Goal: Task Accomplishment & Management: Manage account settings

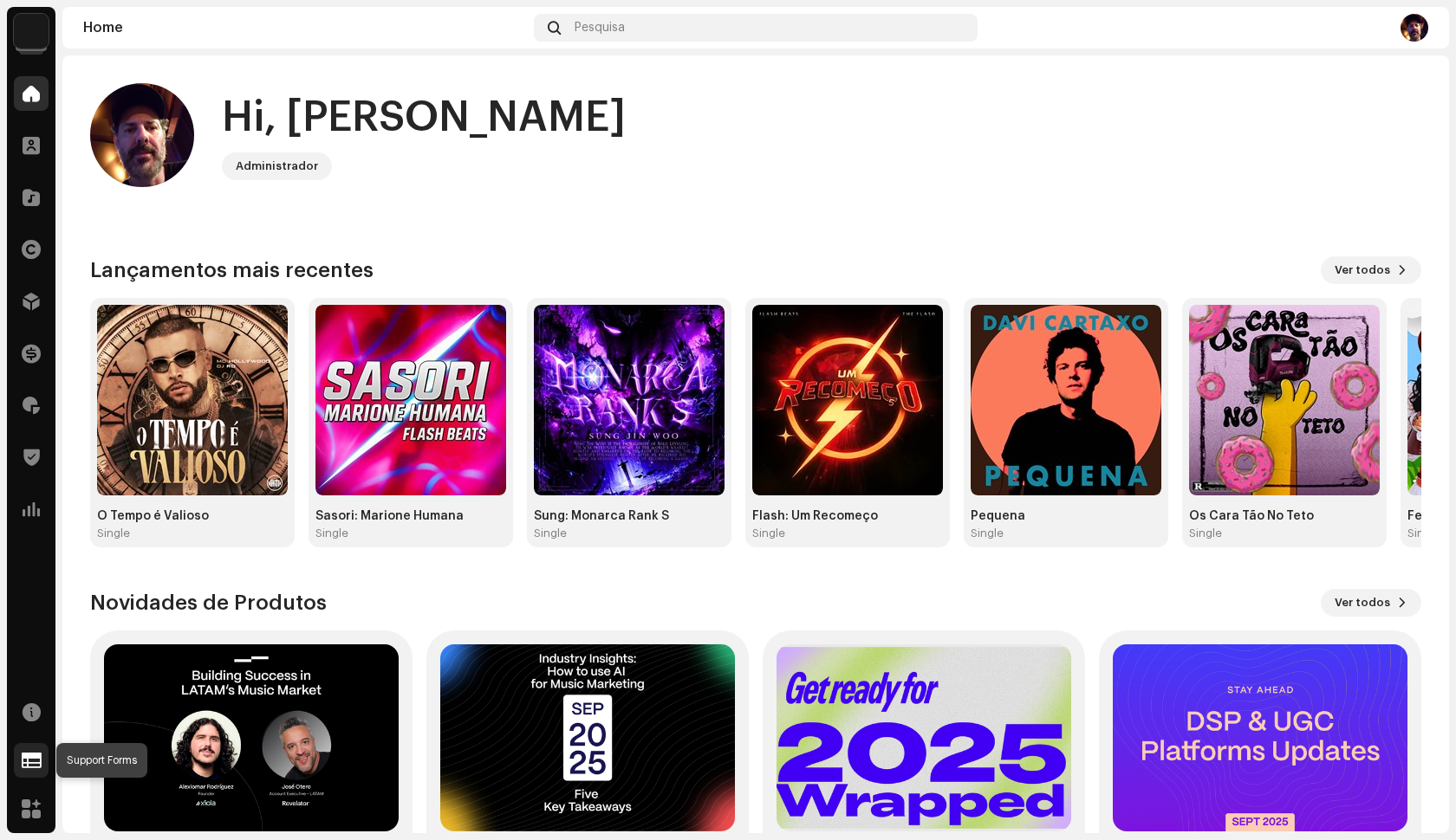
click at [34, 762] on span at bounding box center [32, 760] width 20 height 14
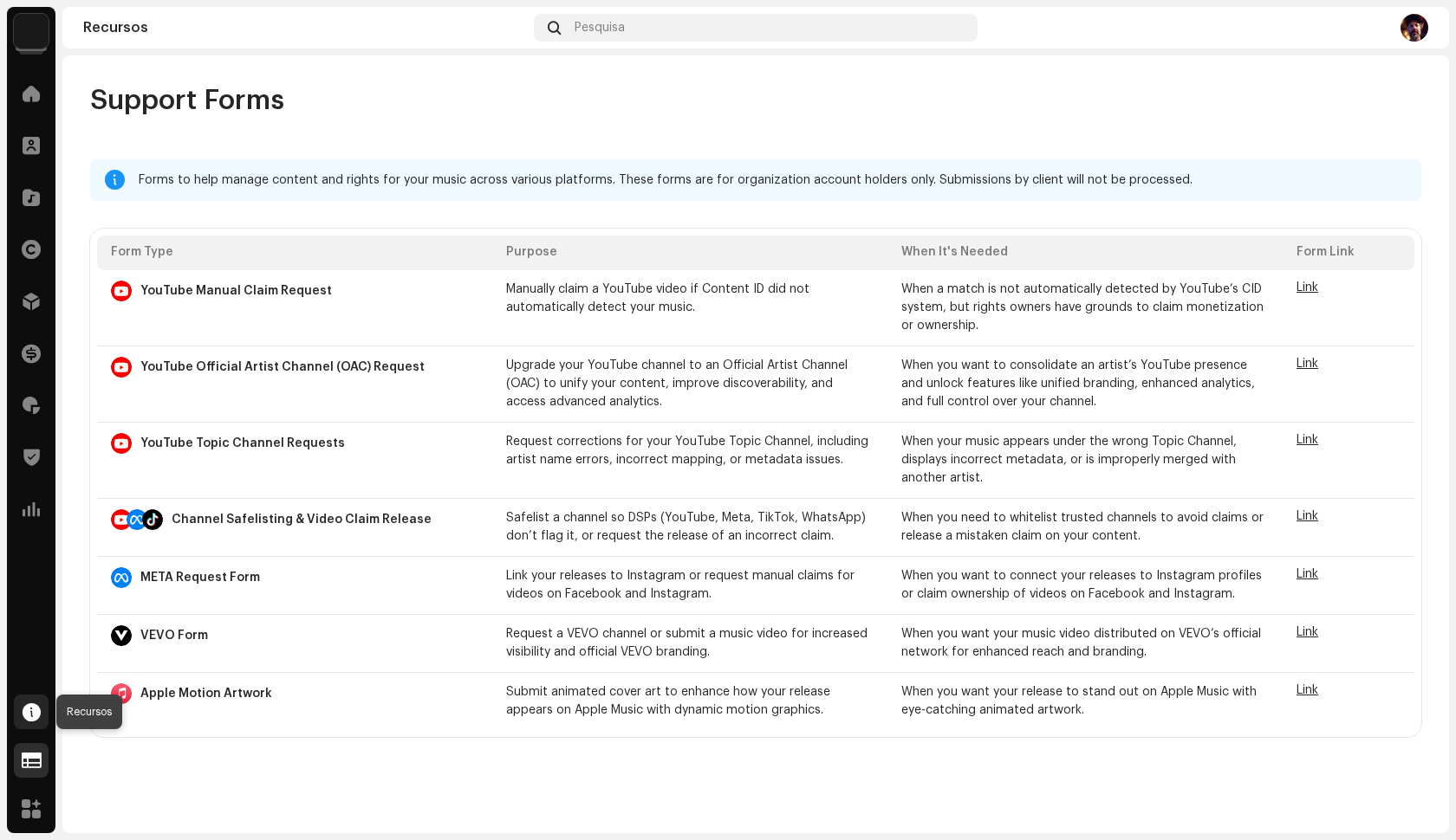
click at [32, 718] on span at bounding box center [32, 712] width 18 height 14
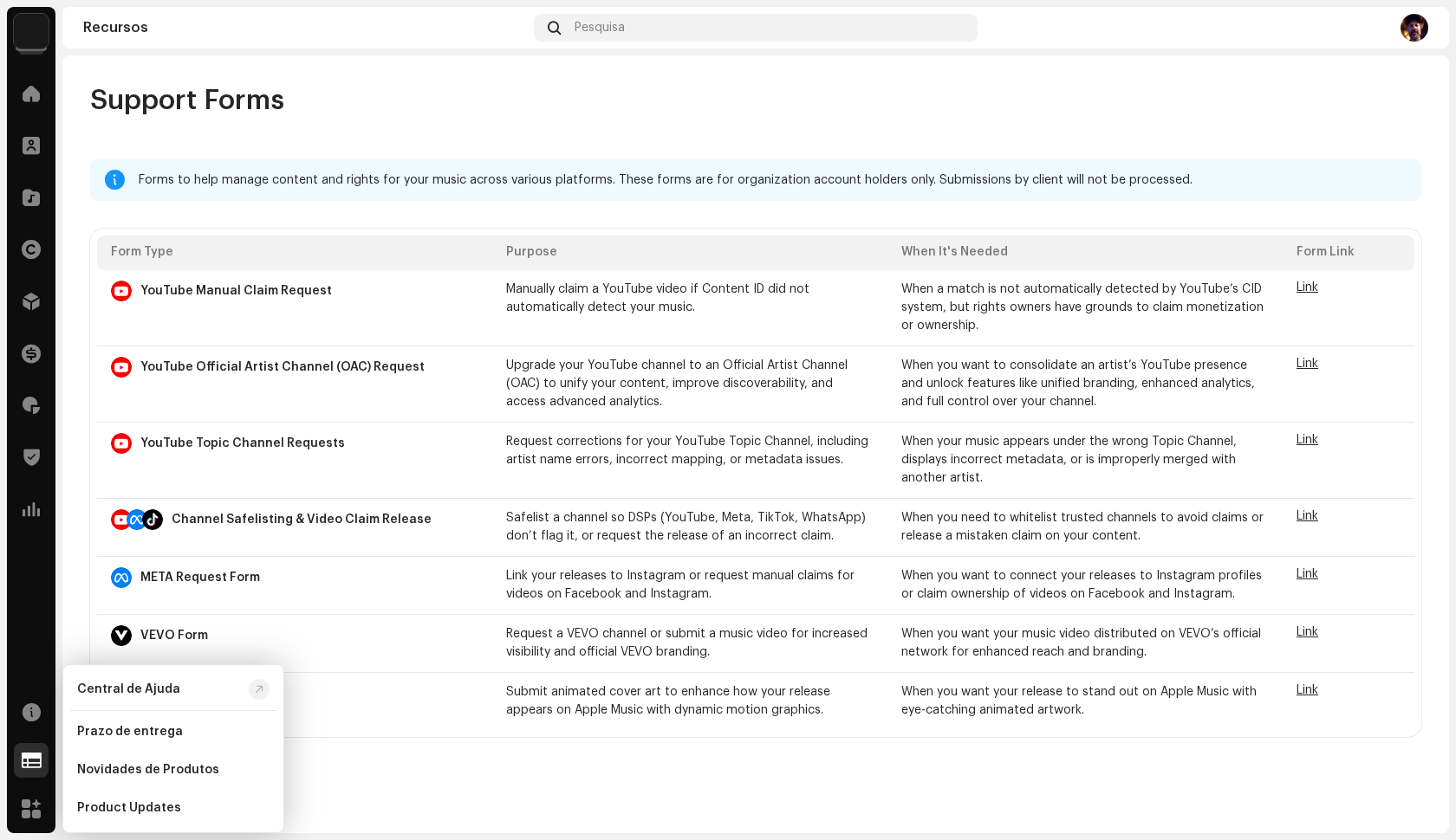
click at [37, 38] on img at bounding box center [31, 31] width 35 height 35
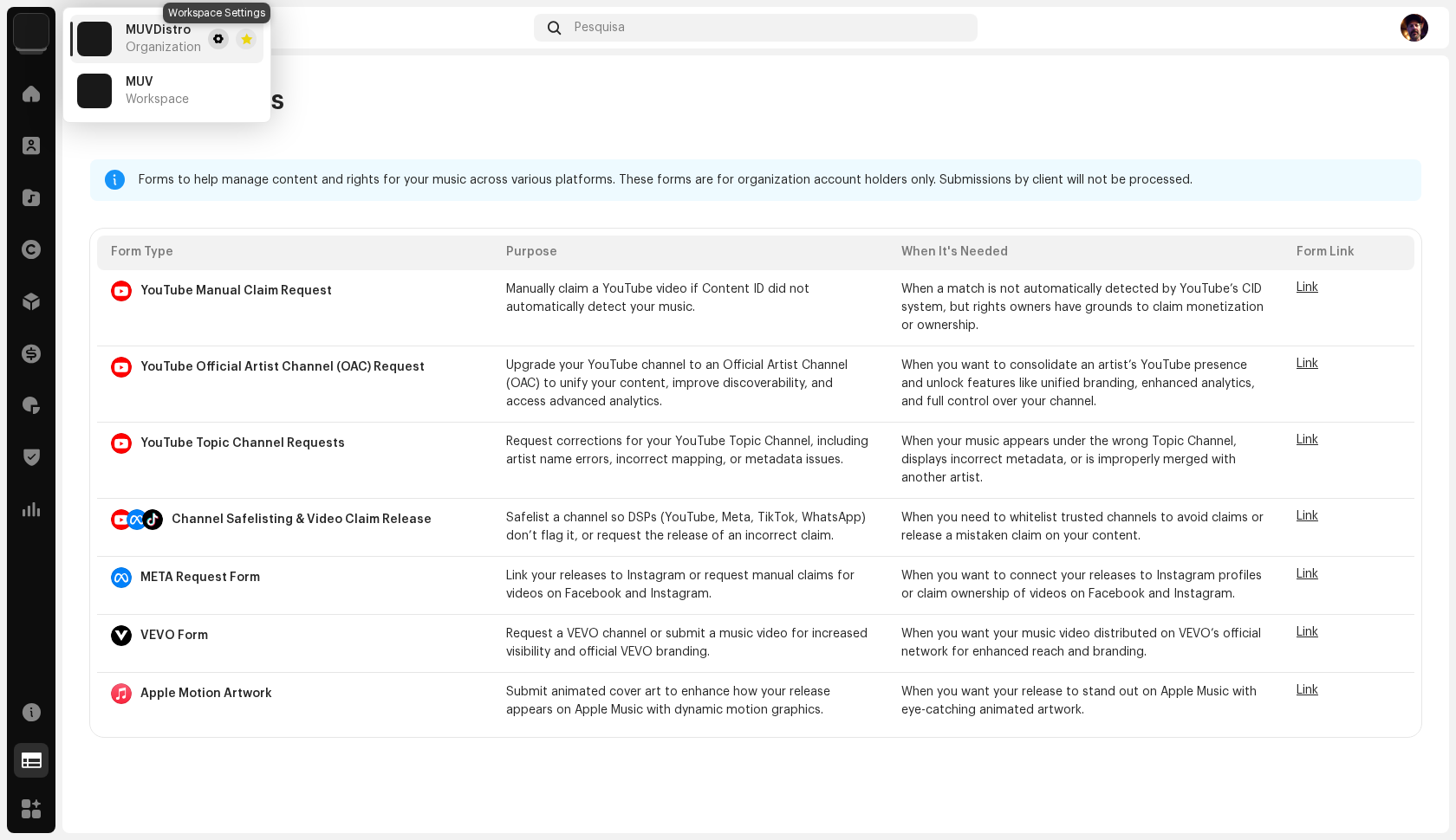
click at [216, 43] on span at bounding box center [217, 39] width 10 height 14
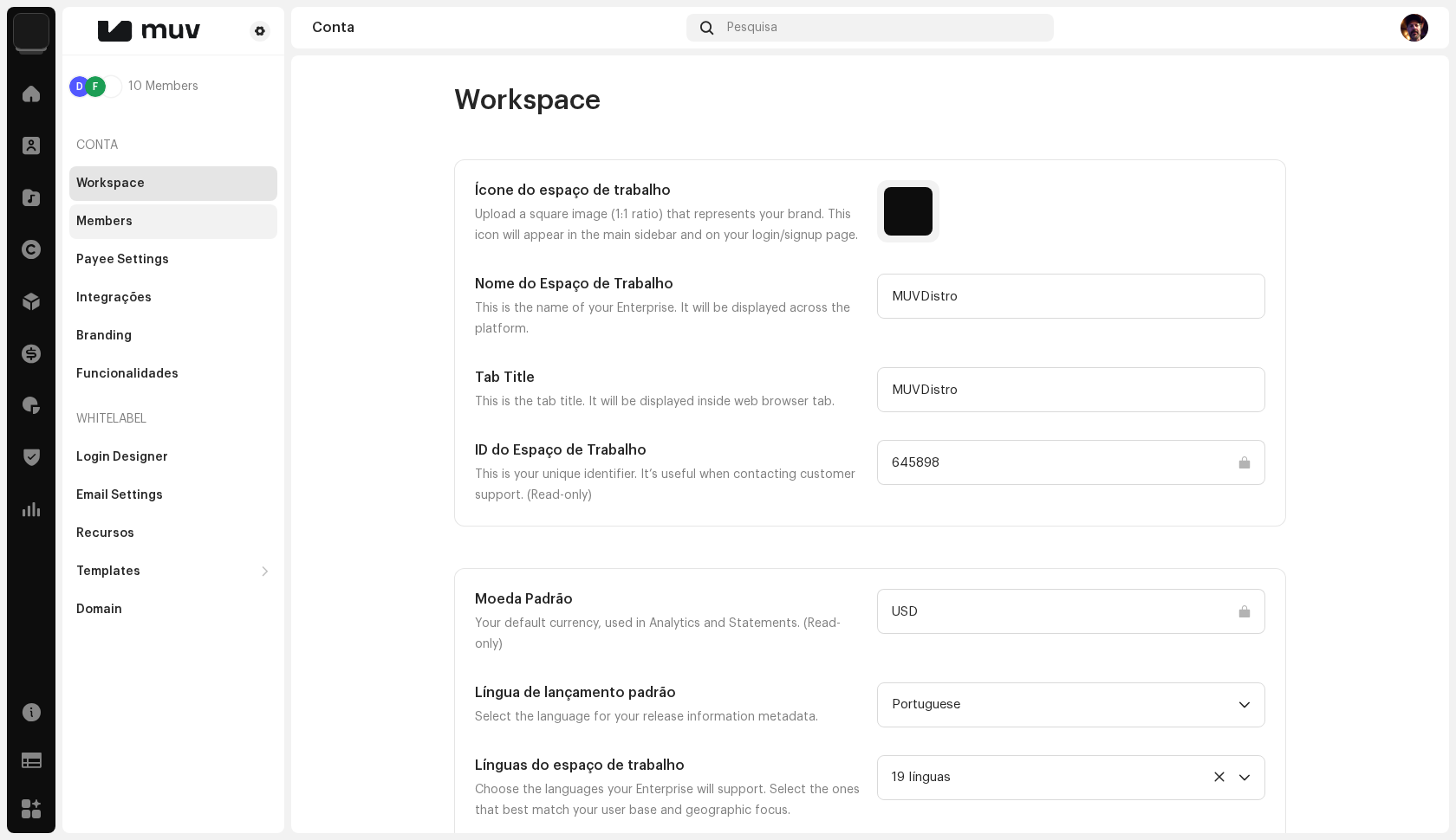
click at [117, 226] on div "Members" at bounding box center [104, 221] width 56 height 14
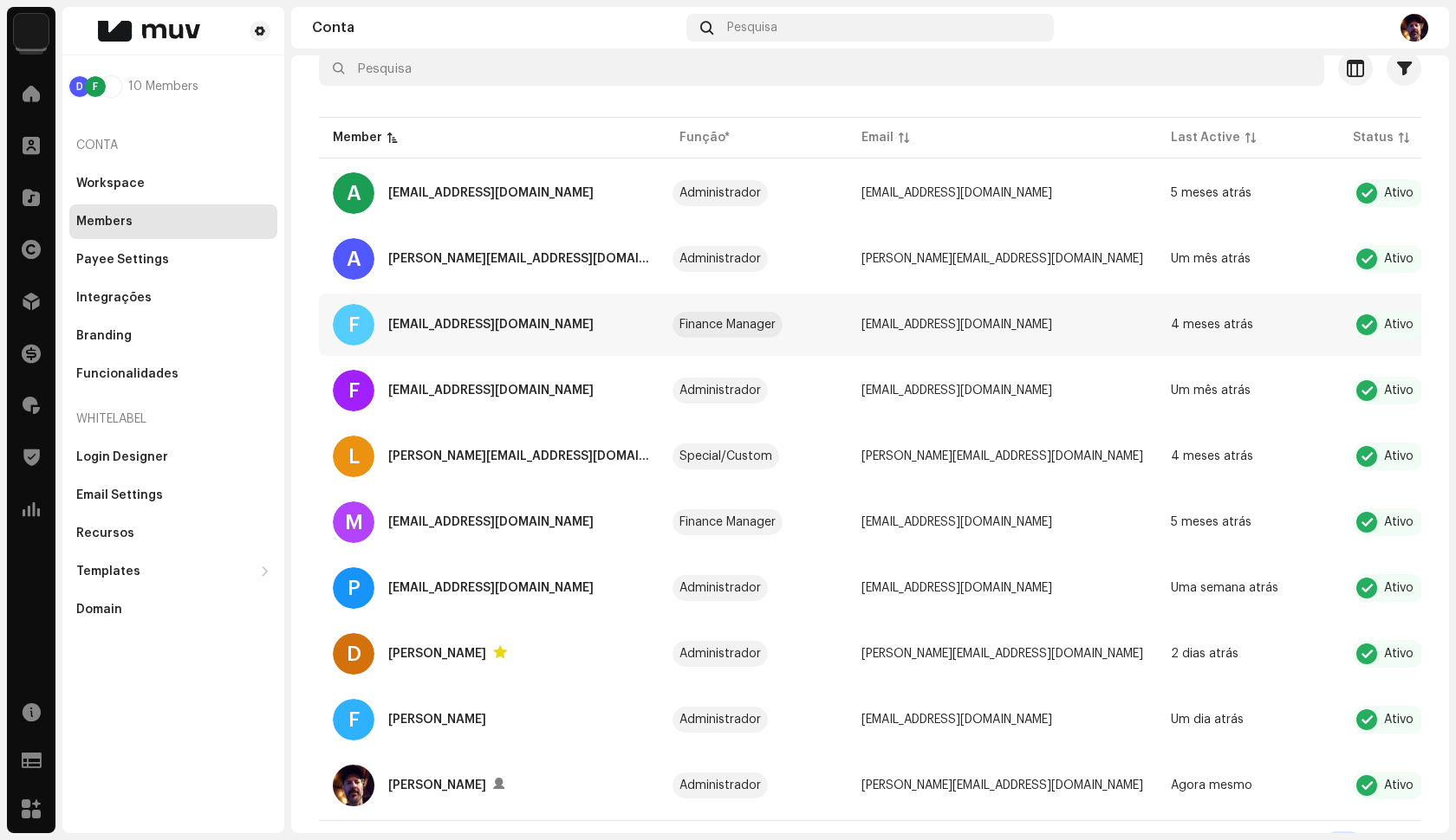
scroll to position [119, 0]
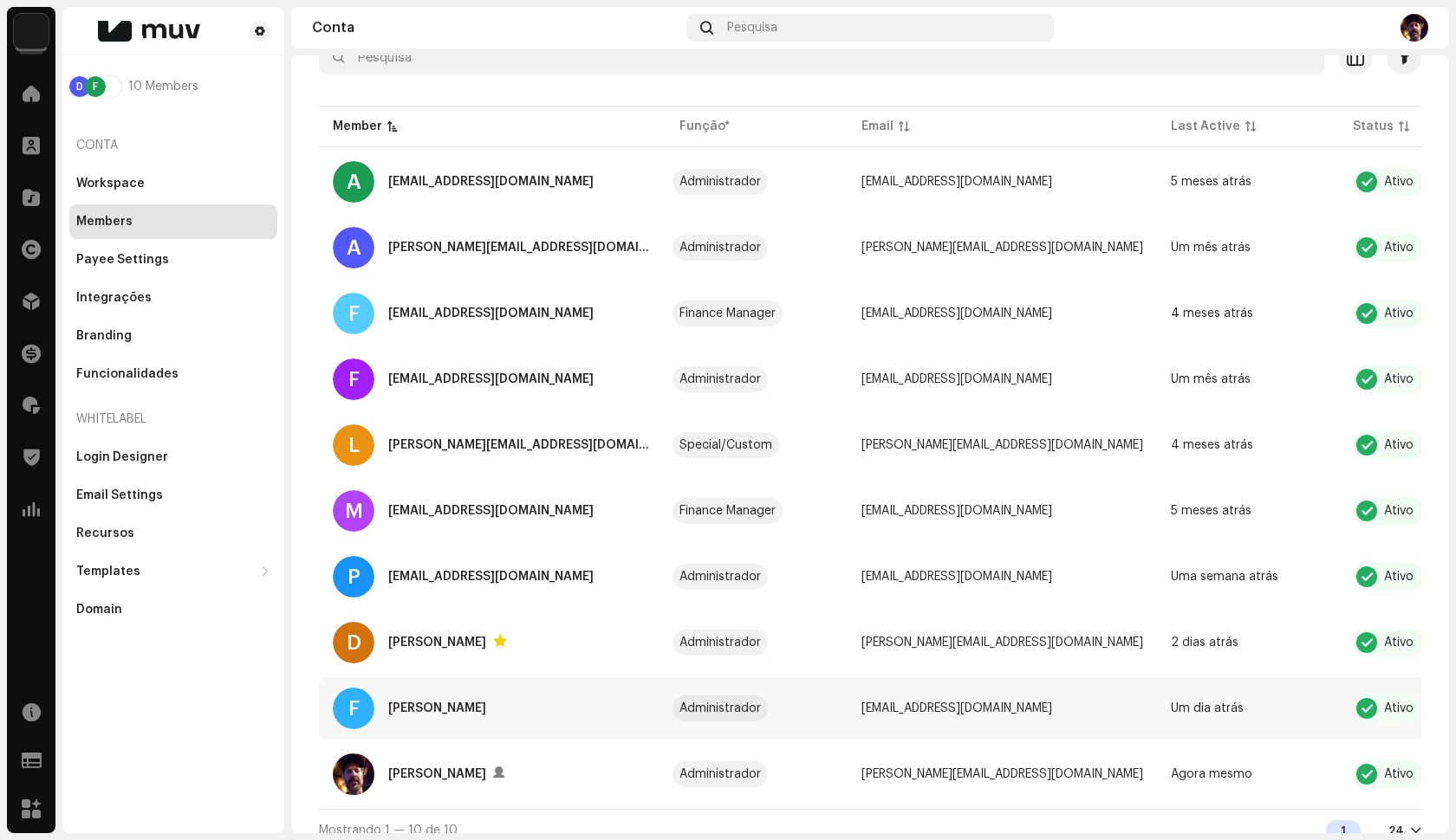
click at [1384, 708] on div "Ativo" at bounding box center [1398, 708] width 29 height 12
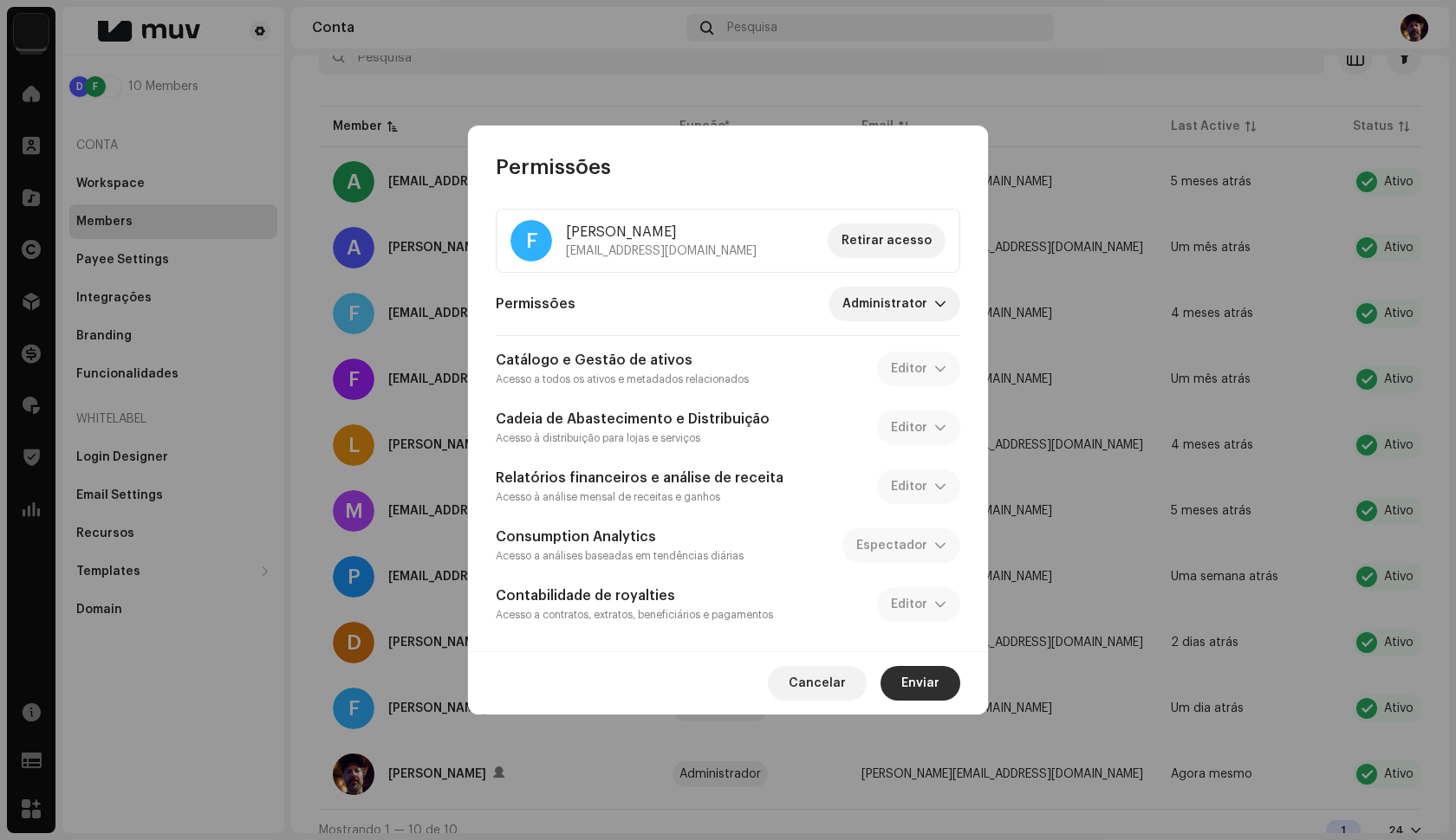
click at [884, 240] on span "Retirar acesso" at bounding box center [886, 241] width 90 height 35
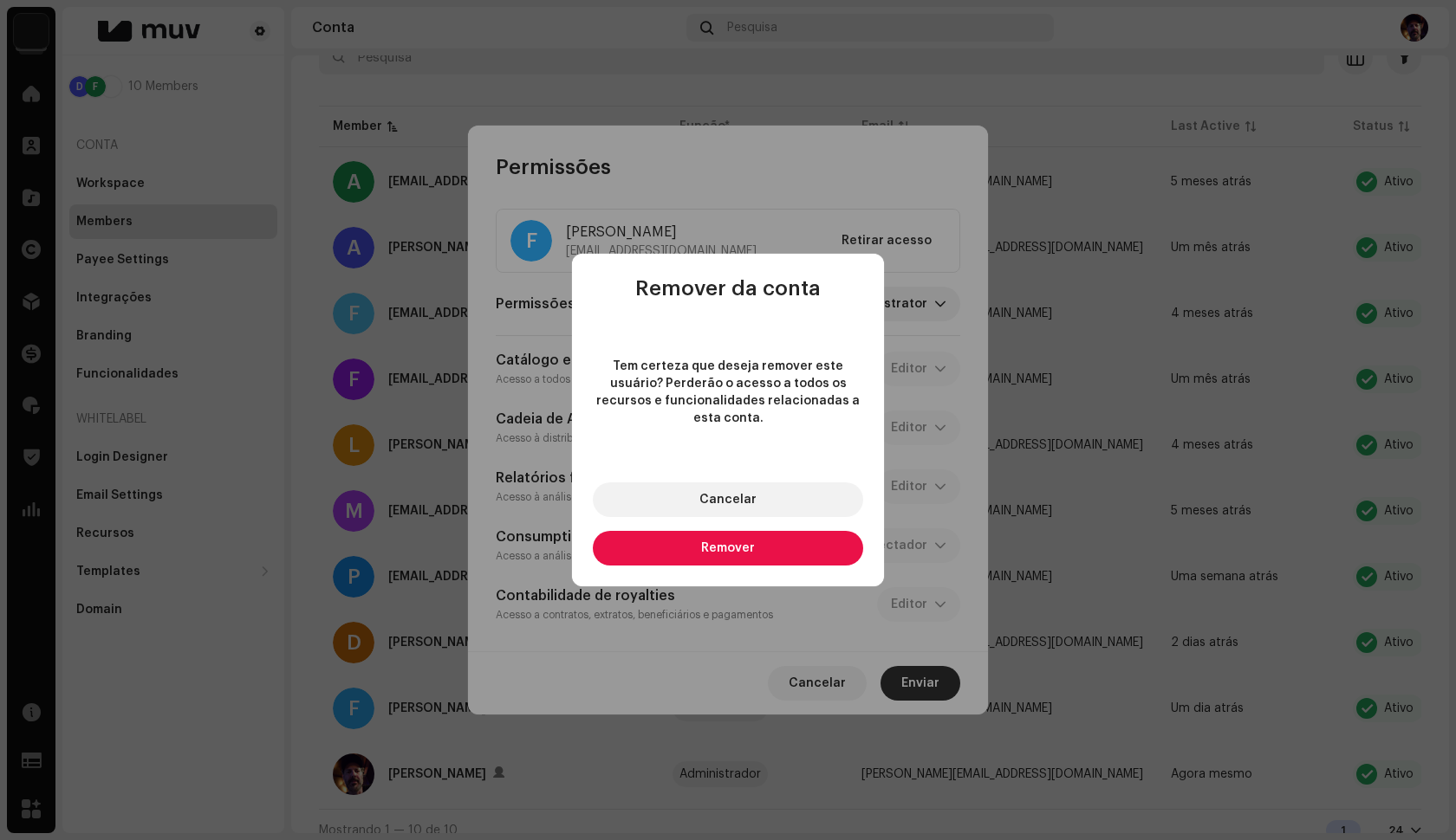
click at [727, 542] on span "Remover" at bounding box center [728, 547] width 54 height 12
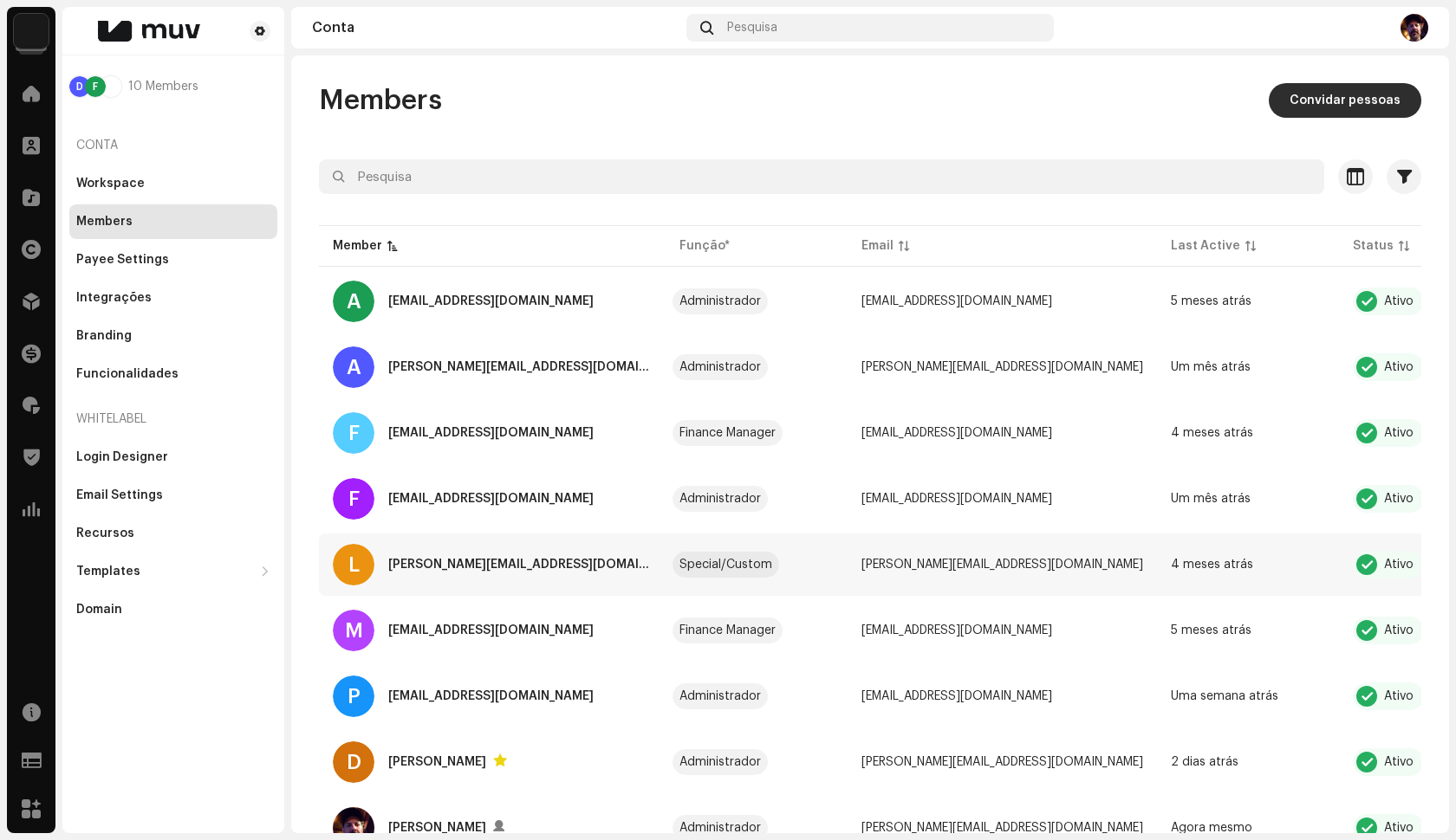
scroll to position [78, 0]
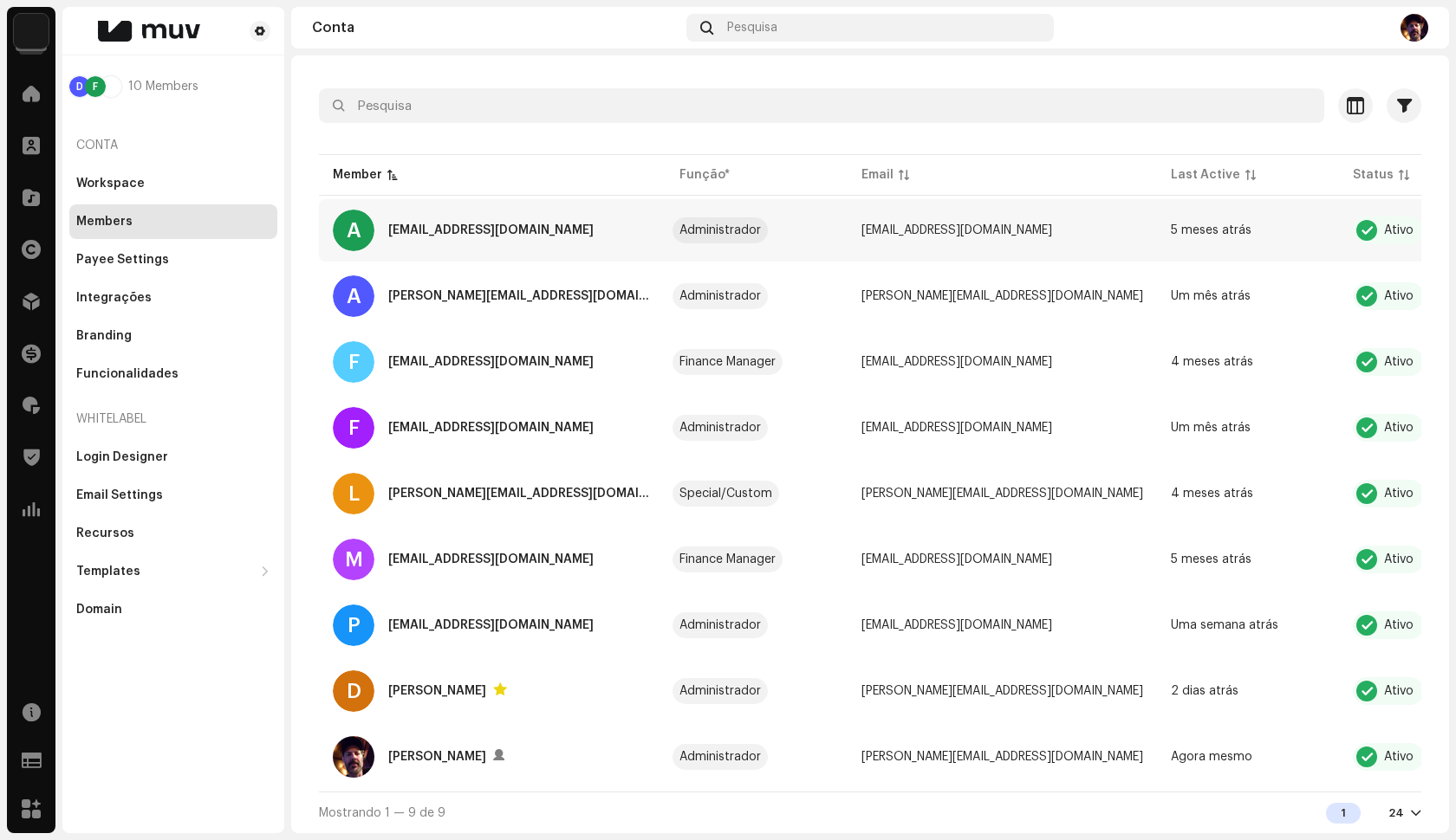
click at [513, 224] on div "[EMAIL_ADDRESS][DOMAIN_NAME]" at bounding box center [491, 230] width 206 height 21
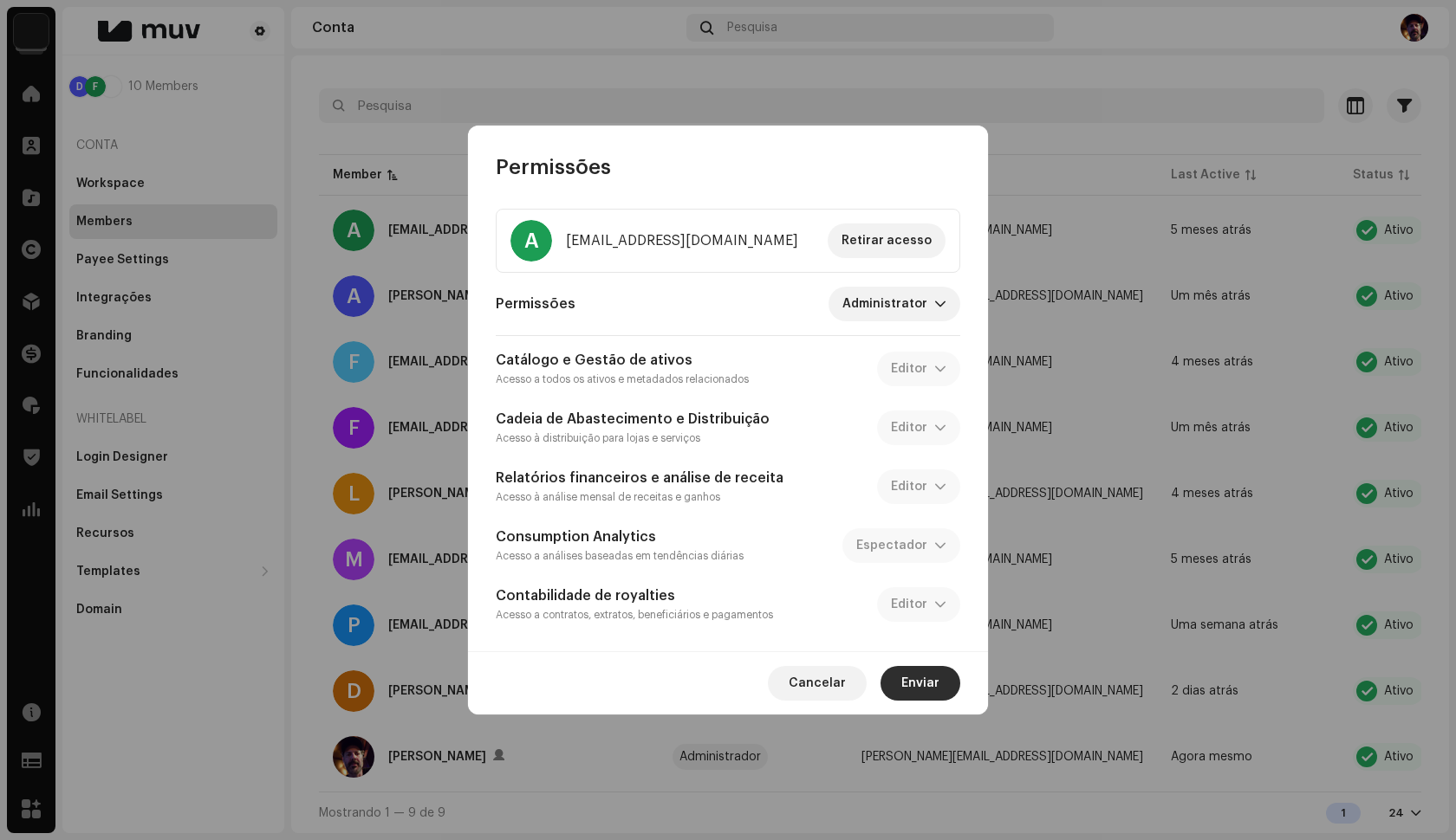
click at [913, 238] on span "Retirar acesso" at bounding box center [886, 241] width 90 height 35
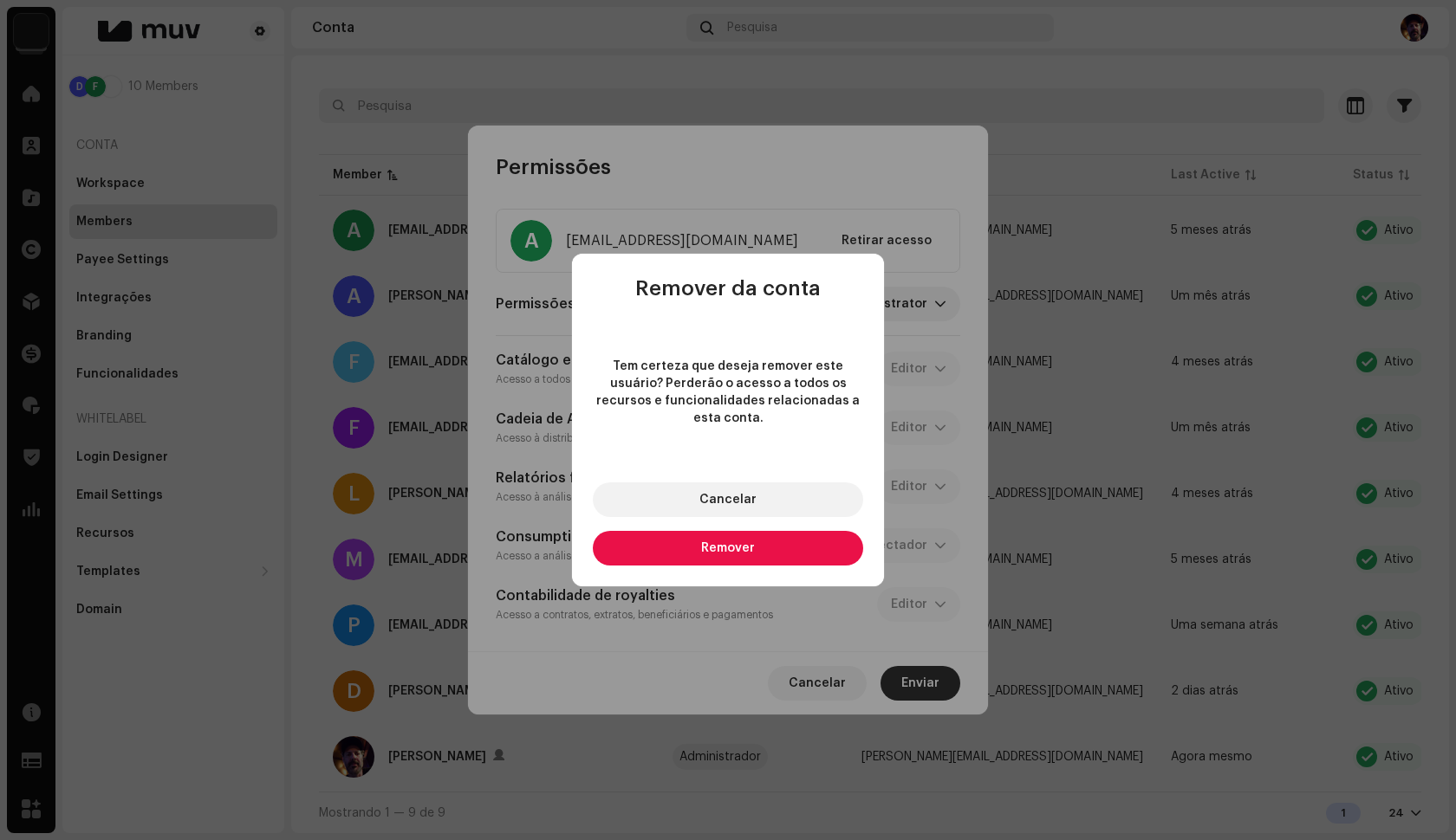
click at [738, 542] on span "Remover" at bounding box center [728, 547] width 54 height 12
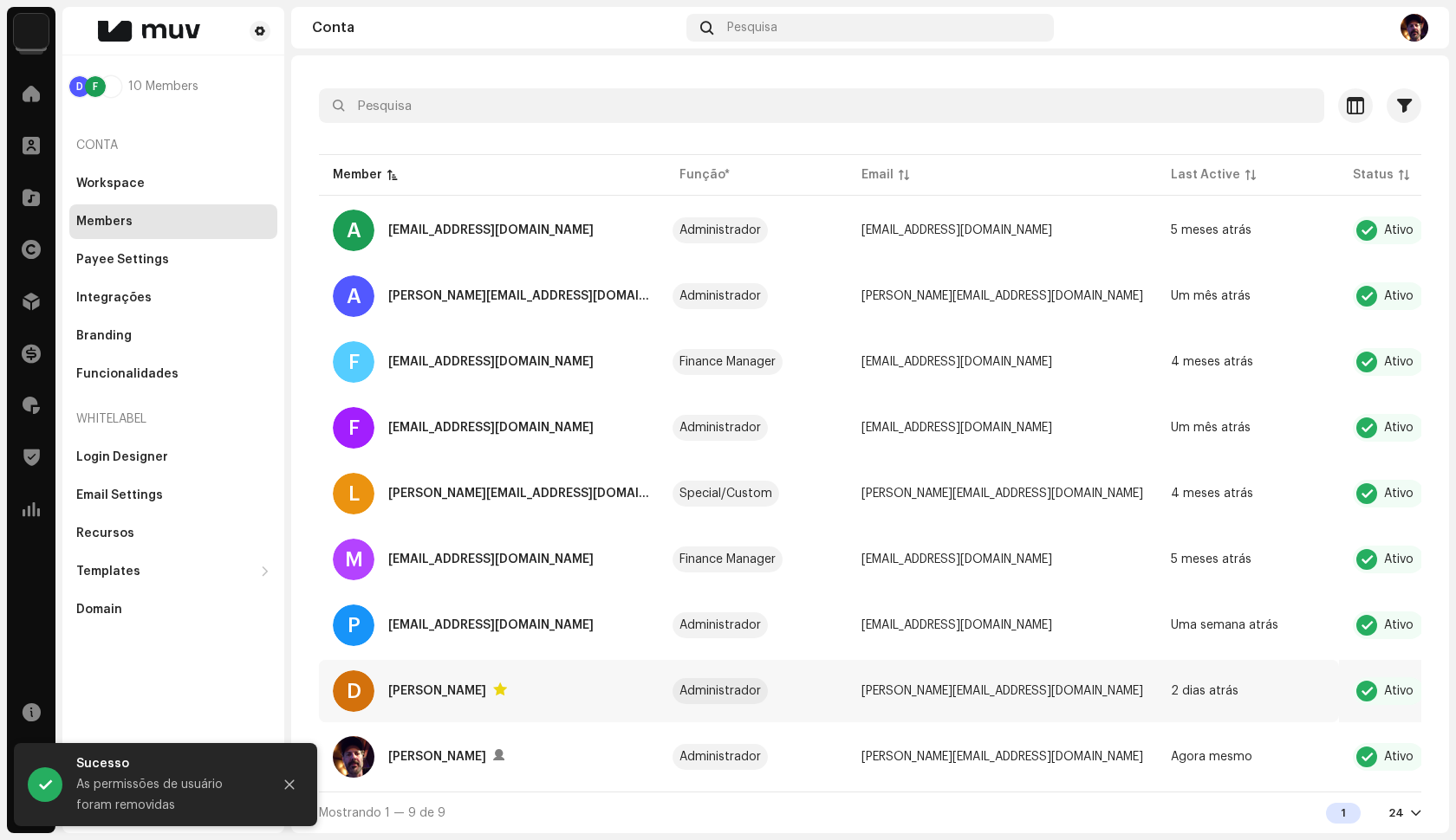
click at [935, 692] on td "[PERSON_NAME][EMAIL_ADDRESS][DOMAIN_NAME]" at bounding box center [1002, 691] width 309 height 62
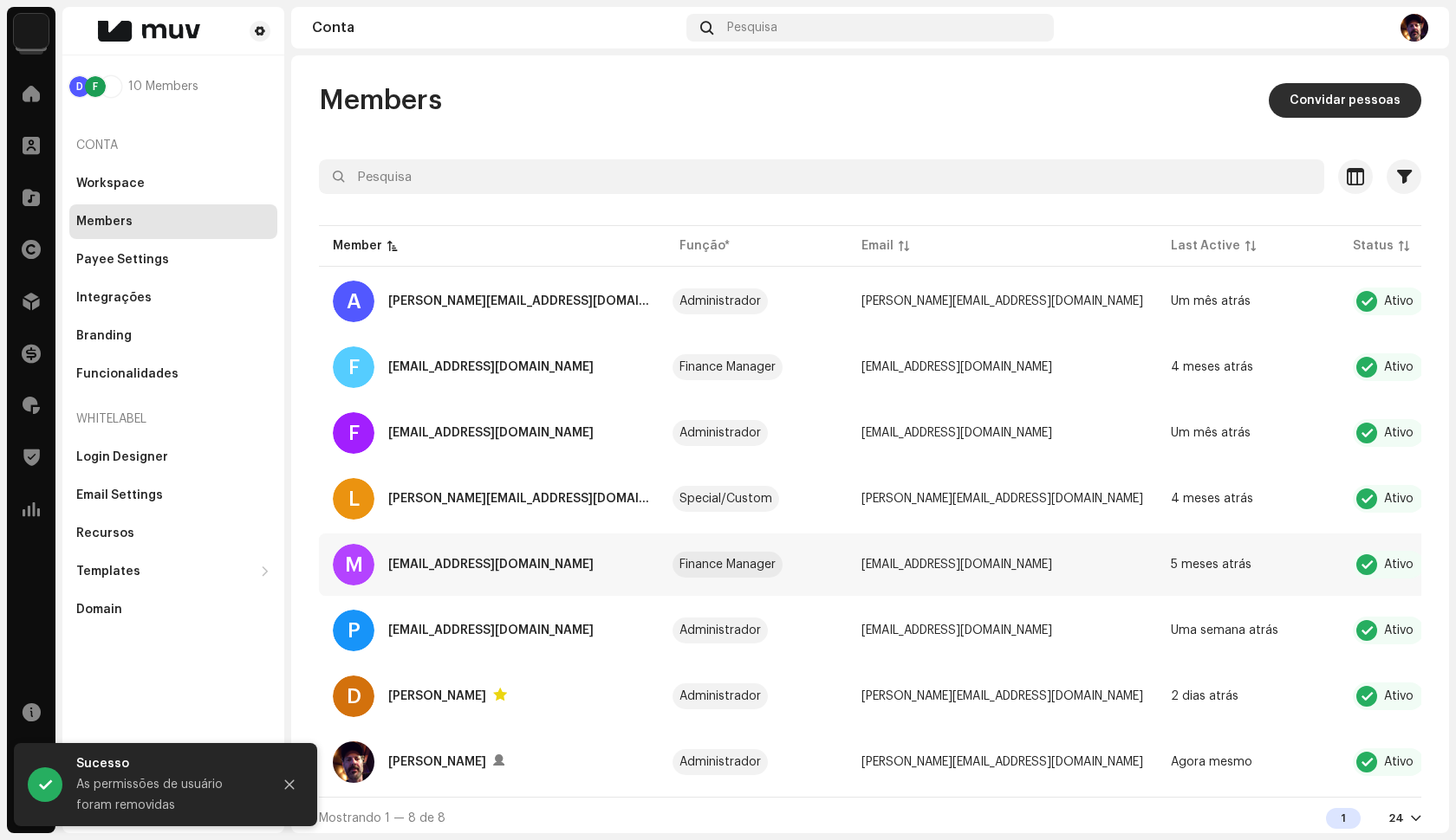
scroll to position [12, 0]
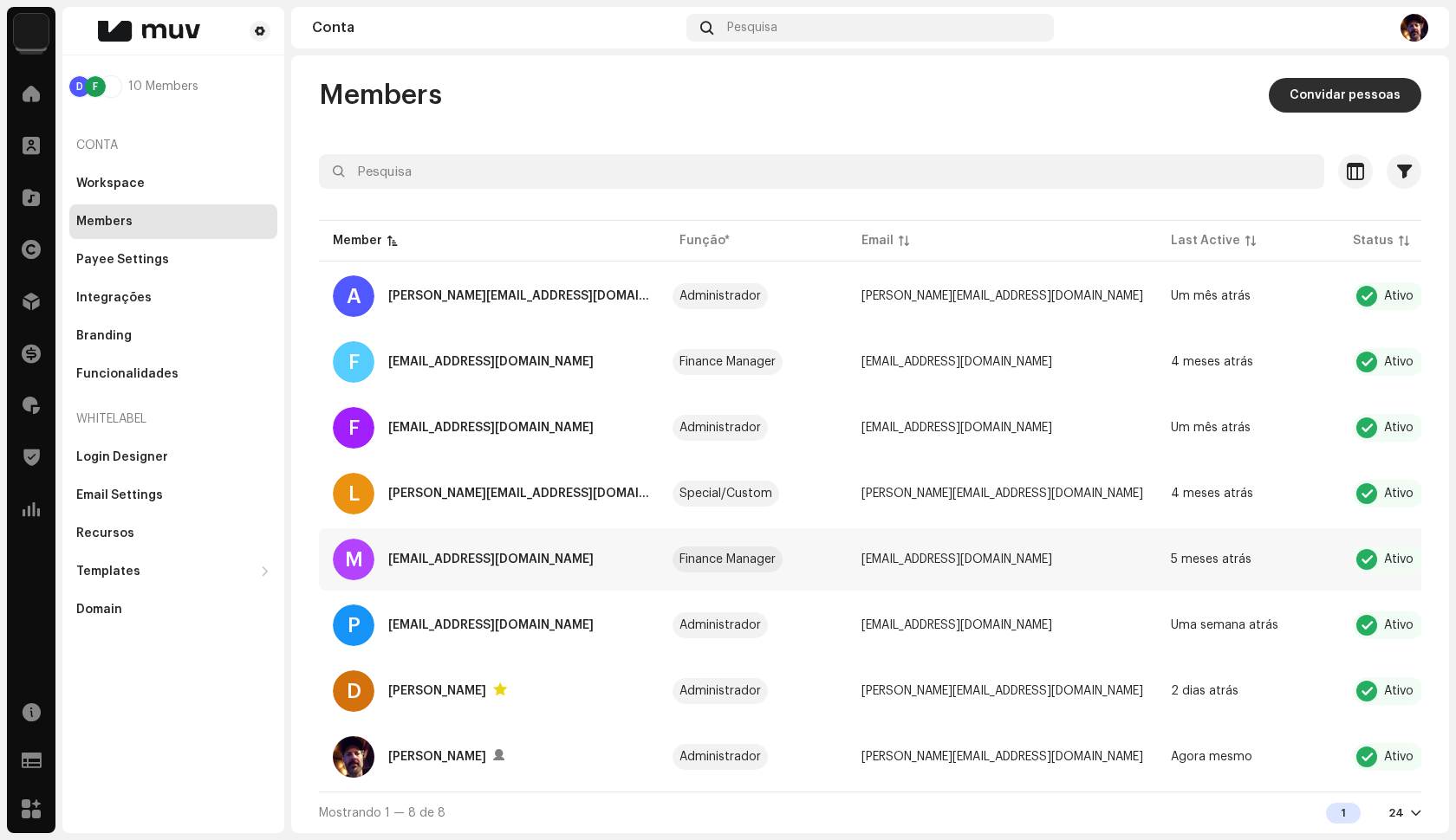
click at [526, 551] on div "[EMAIL_ADDRESS][DOMAIN_NAME]" at bounding box center [491, 559] width 206 height 21
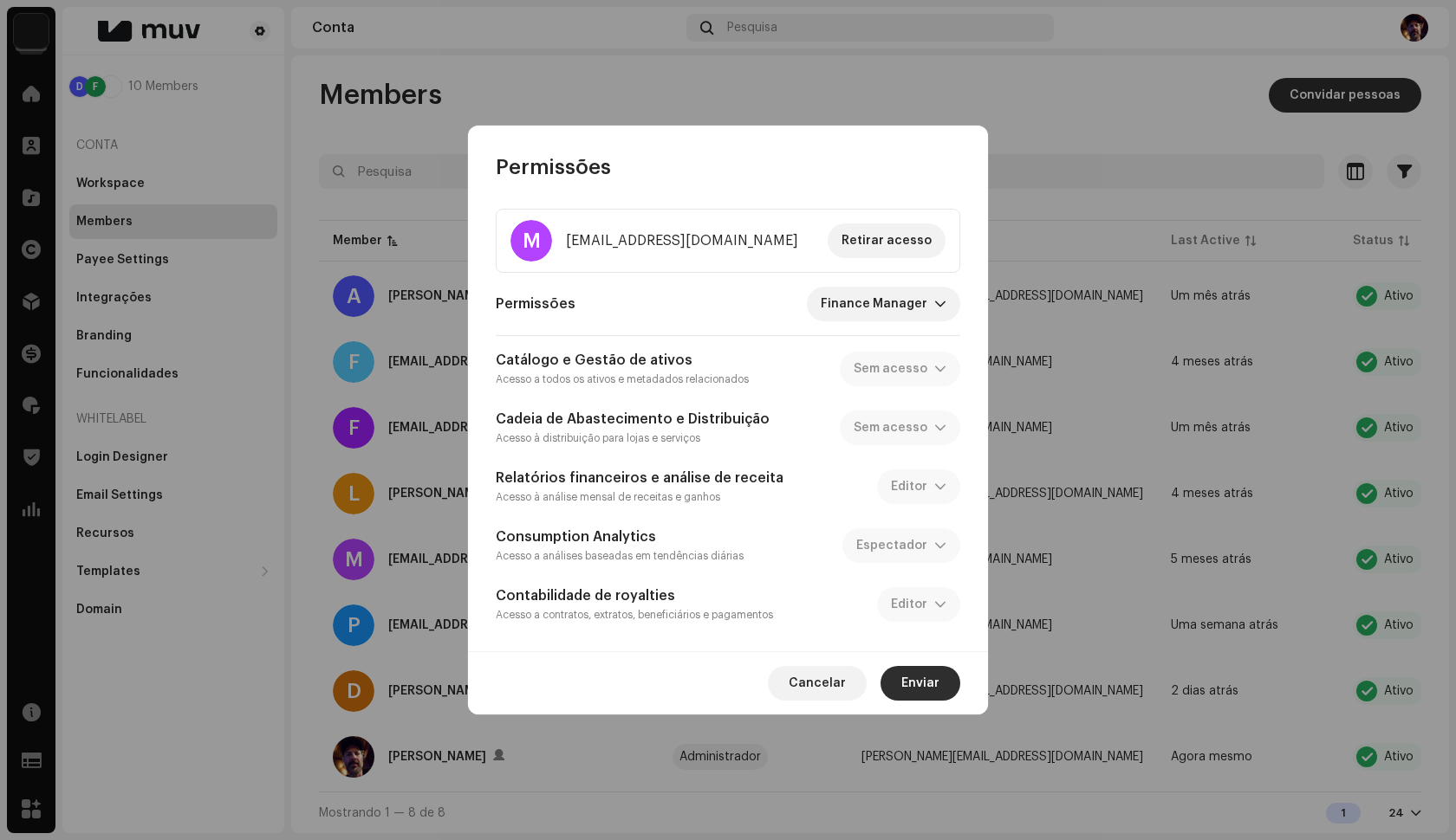
click at [882, 243] on span "Retirar acesso" at bounding box center [886, 241] width 90 height 35
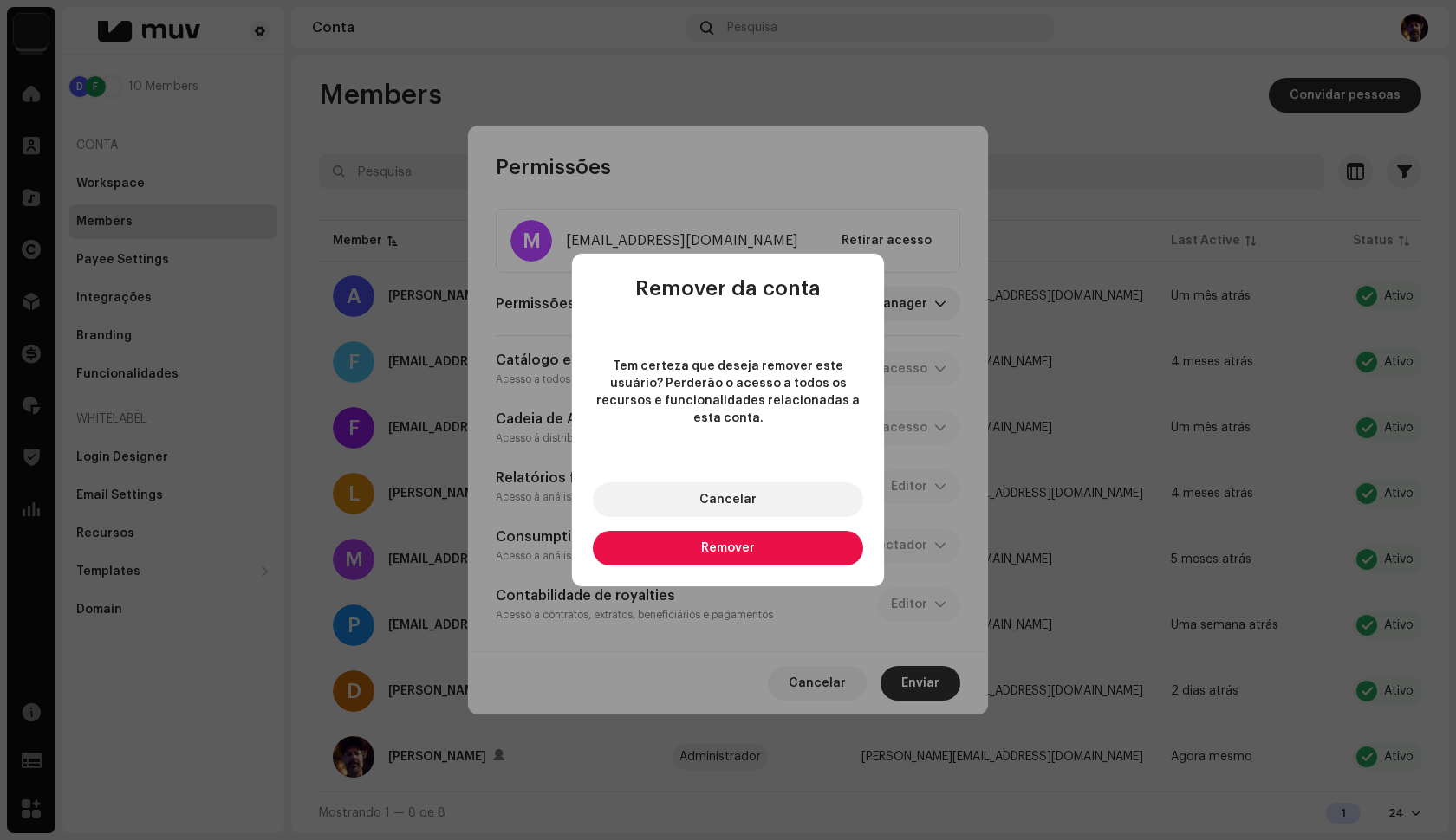
click at [741, 544] on span "Remover" at bounding box center [728, 547] width 54 height 12
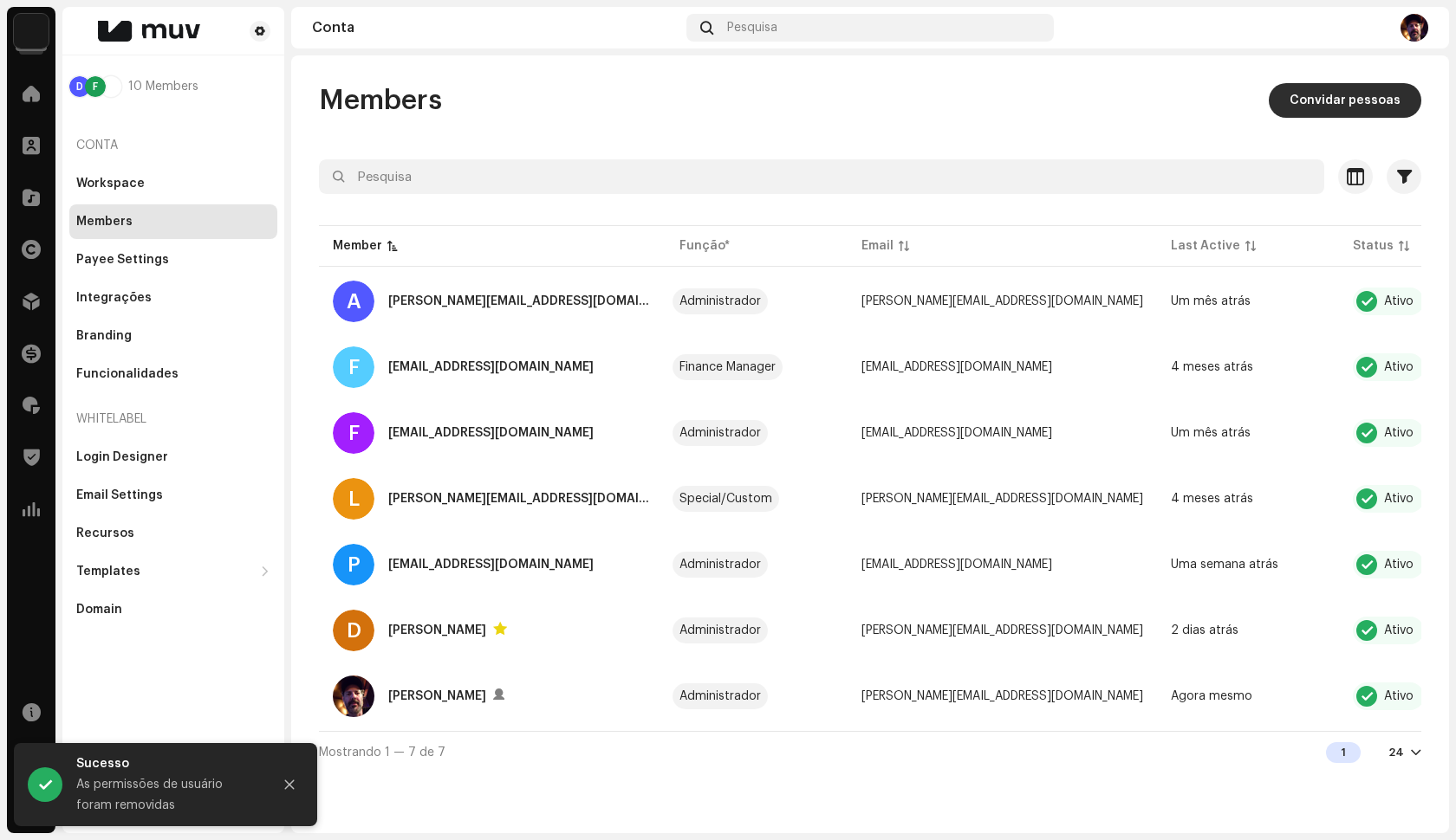
scroll to position [0, 0]
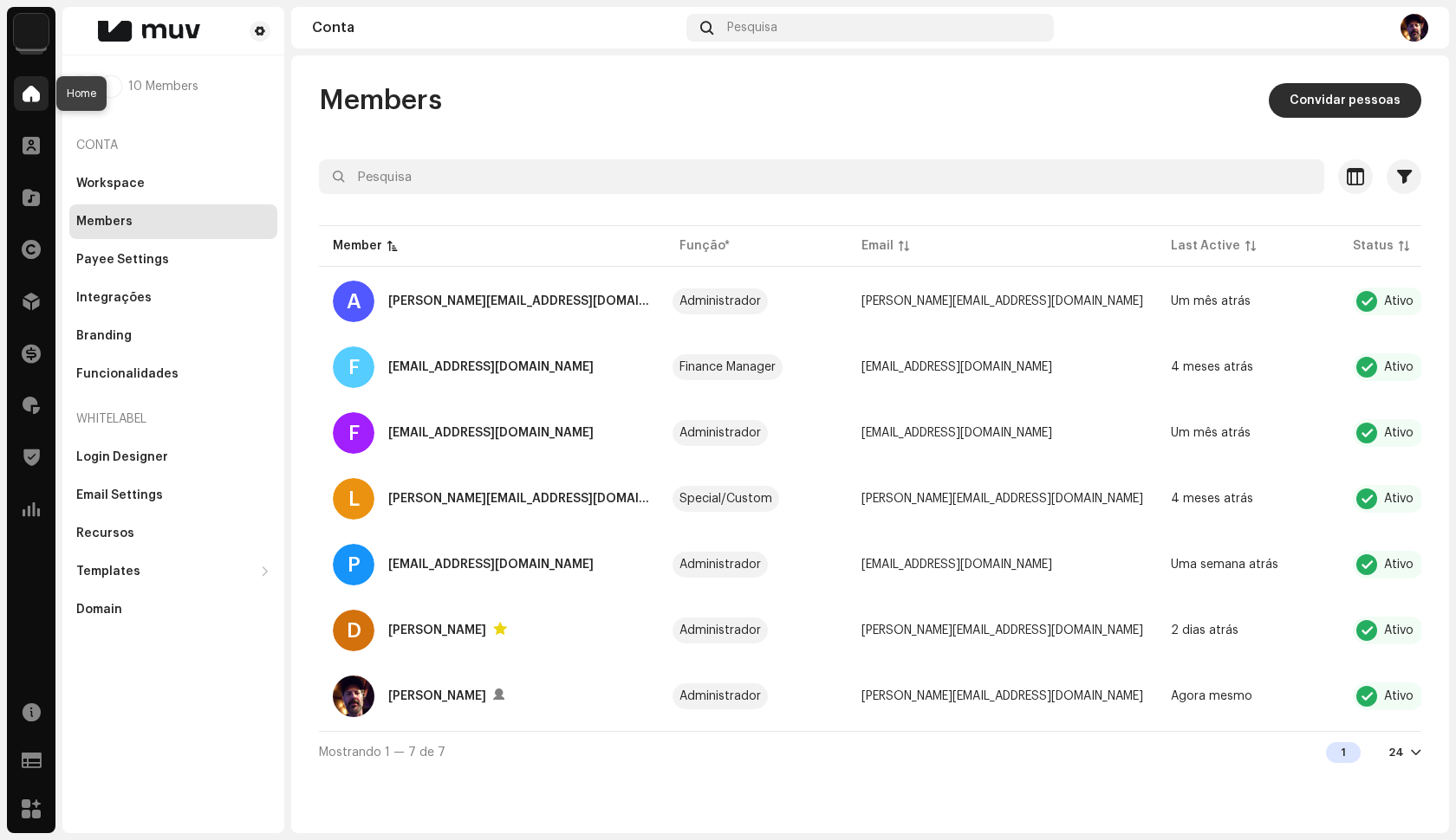
click at [39, 99] on span at bounding box center [31, 93] width 17 height 14
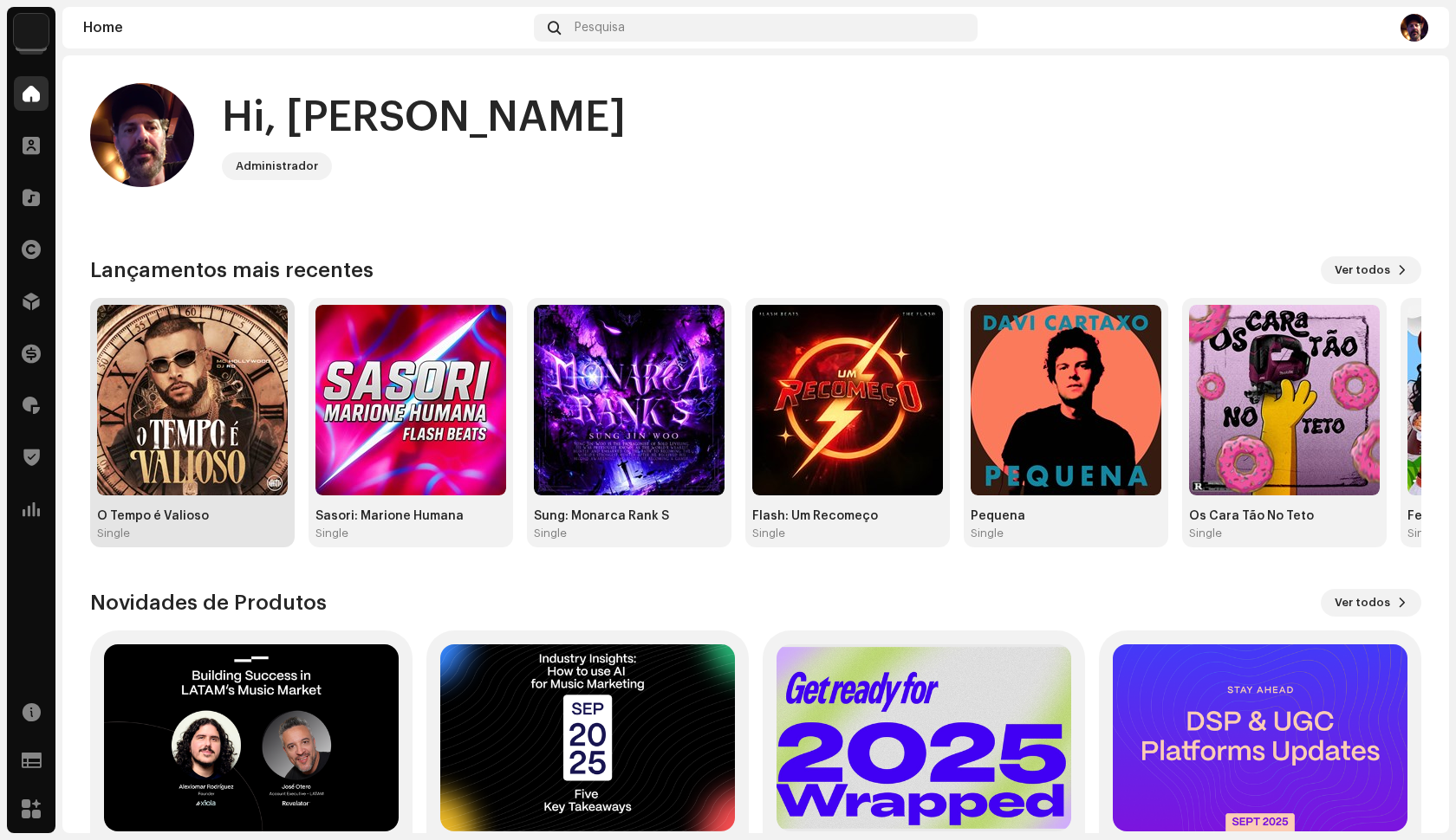
click at [234, 443] on img at bounding box center [193, 400] width 191 height 191
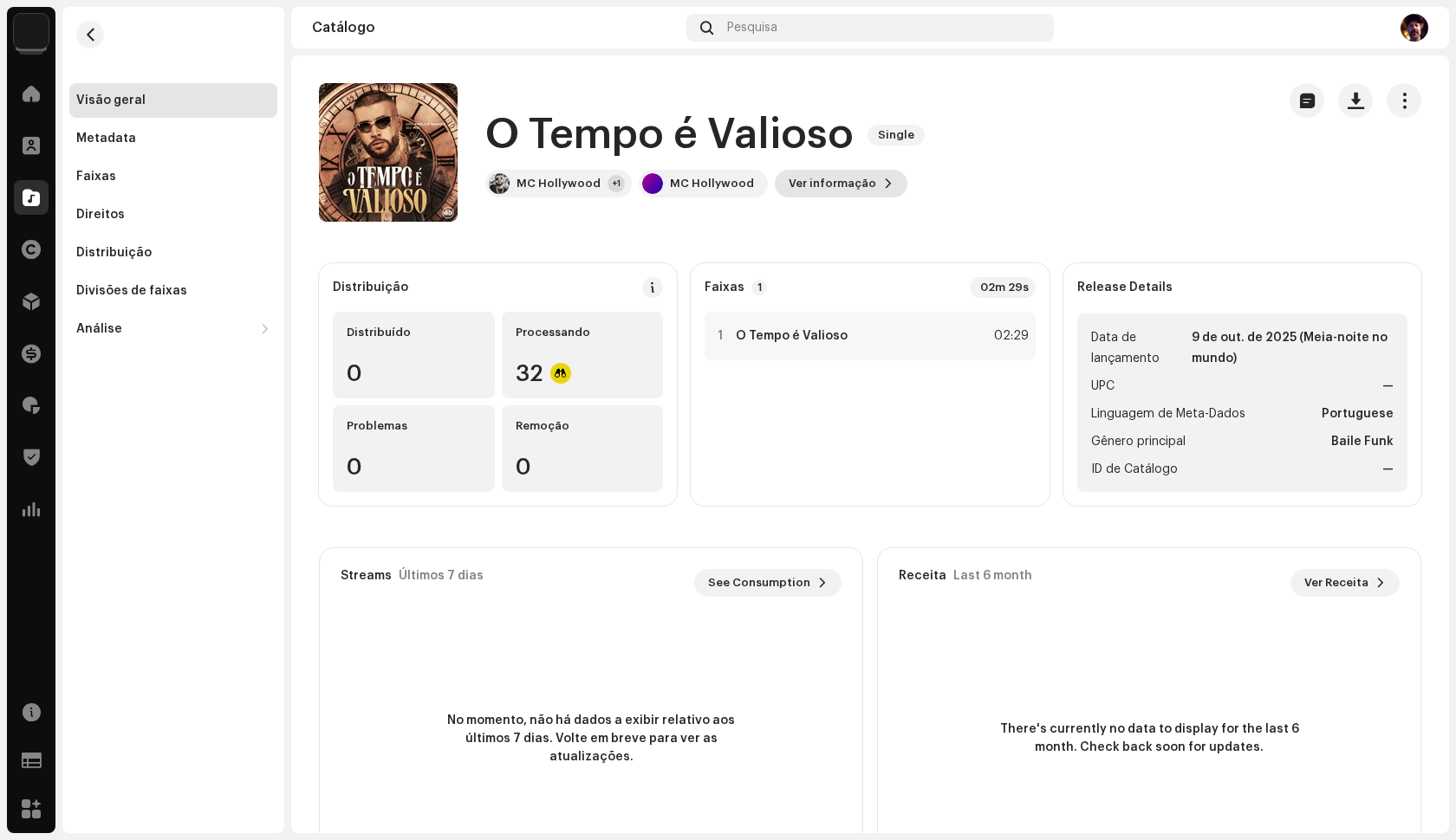
click at [827, 182] on span "Ver informação" at bounding box center [831, 183] width 87 height 35
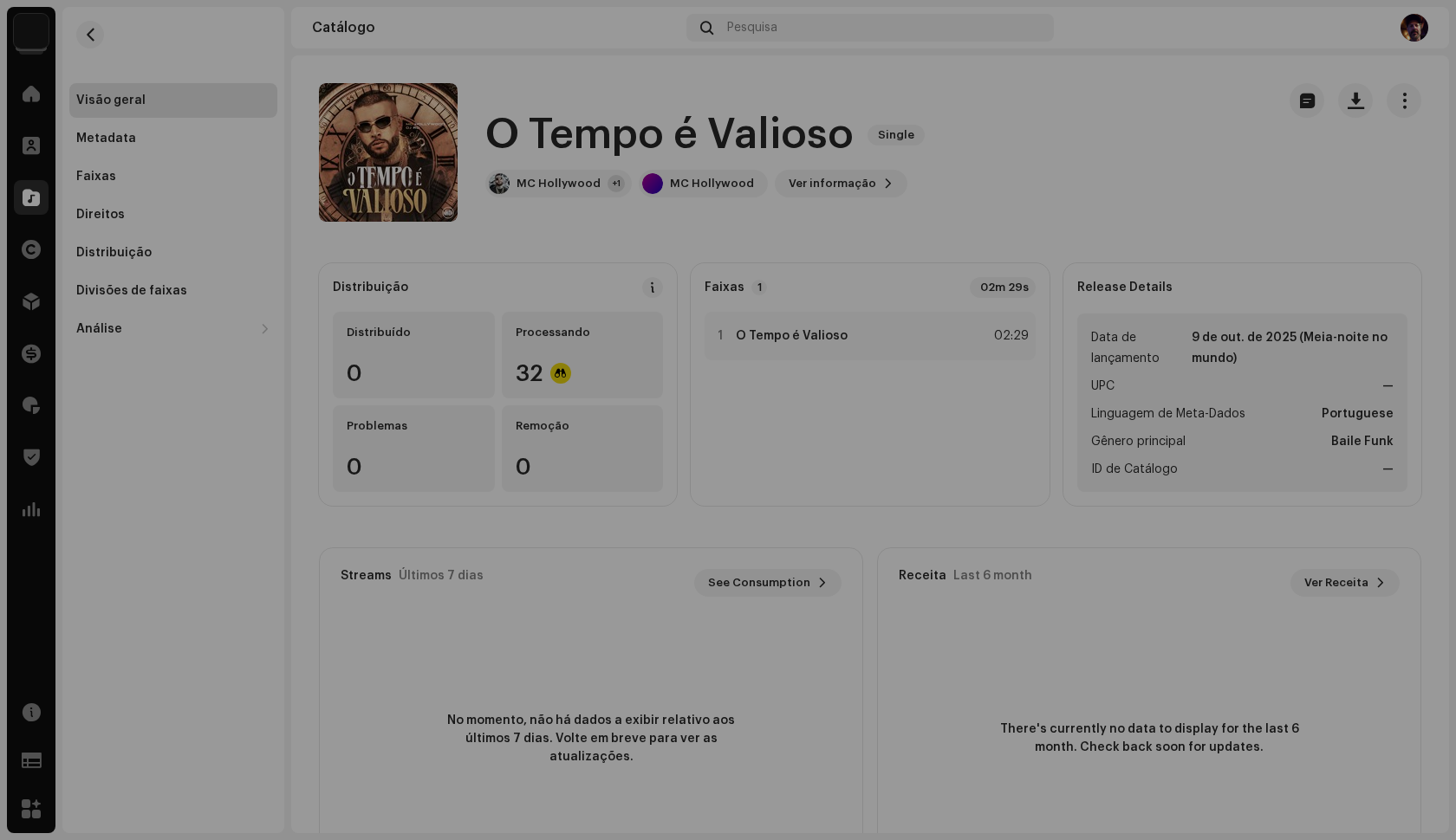
click at [1066, 184] on div "O Tempo é Valioso 3047823 Metadata Distribuição Linguagem de Meta-Dados Portugu…" at bounding box center [728, 420] width 1456 height 840
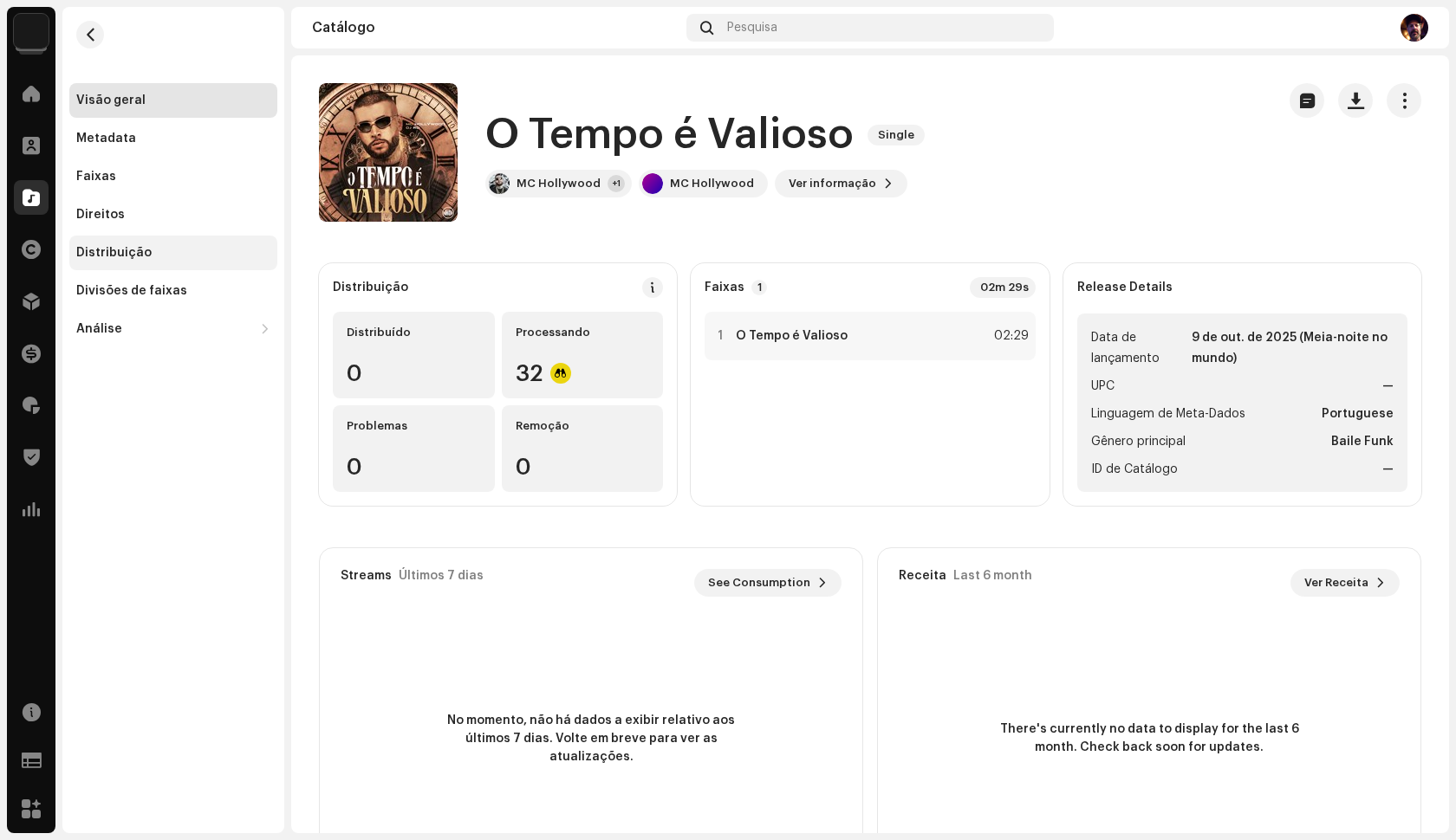
click at [133, 255] on div "Distribuição" at bounding box center [114, 252] width 75 height 14
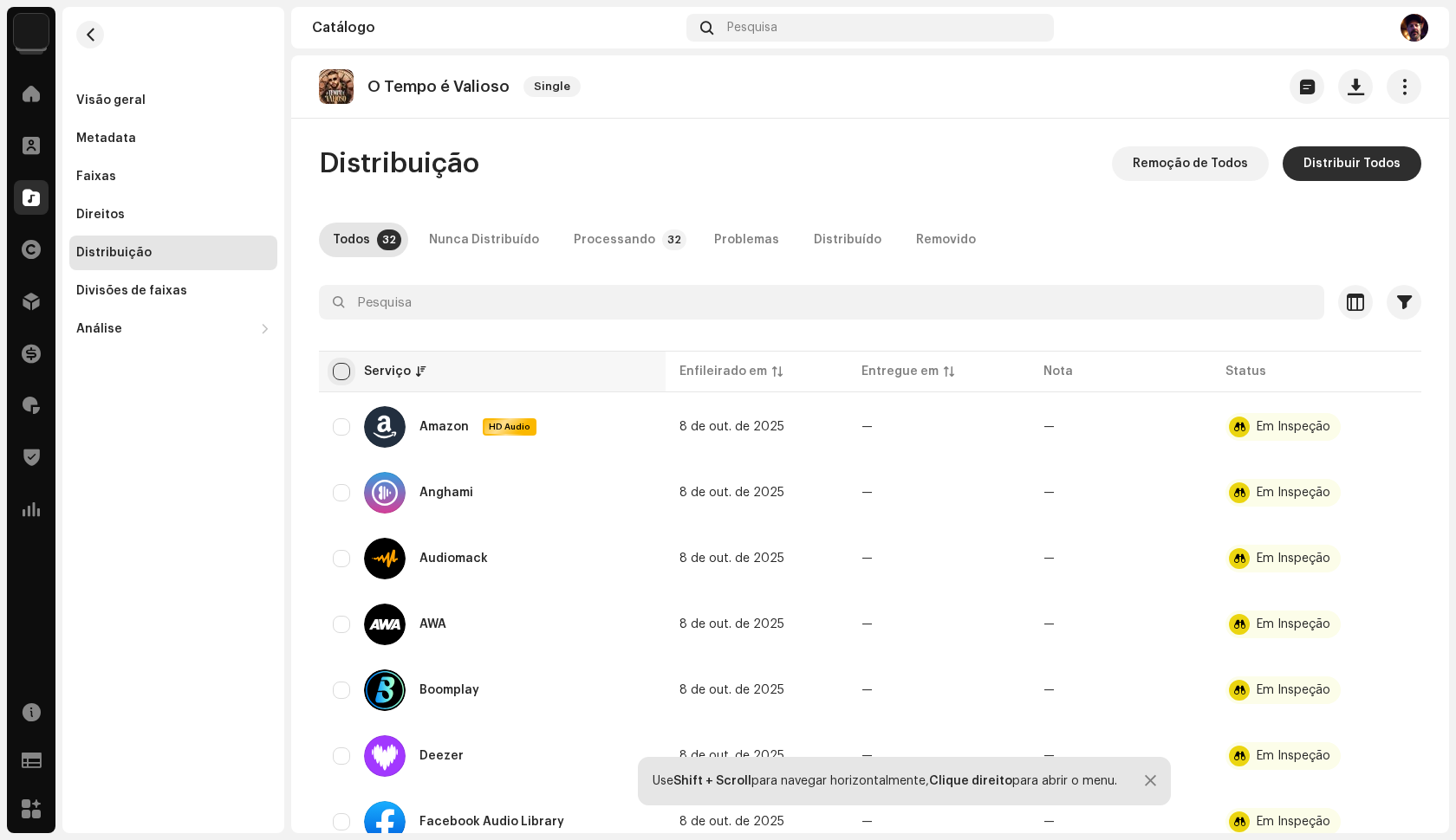
click at [350, 374] on input "checkbox" at bounding box center [341, 371] width 17 height 17
checkbox input "true"
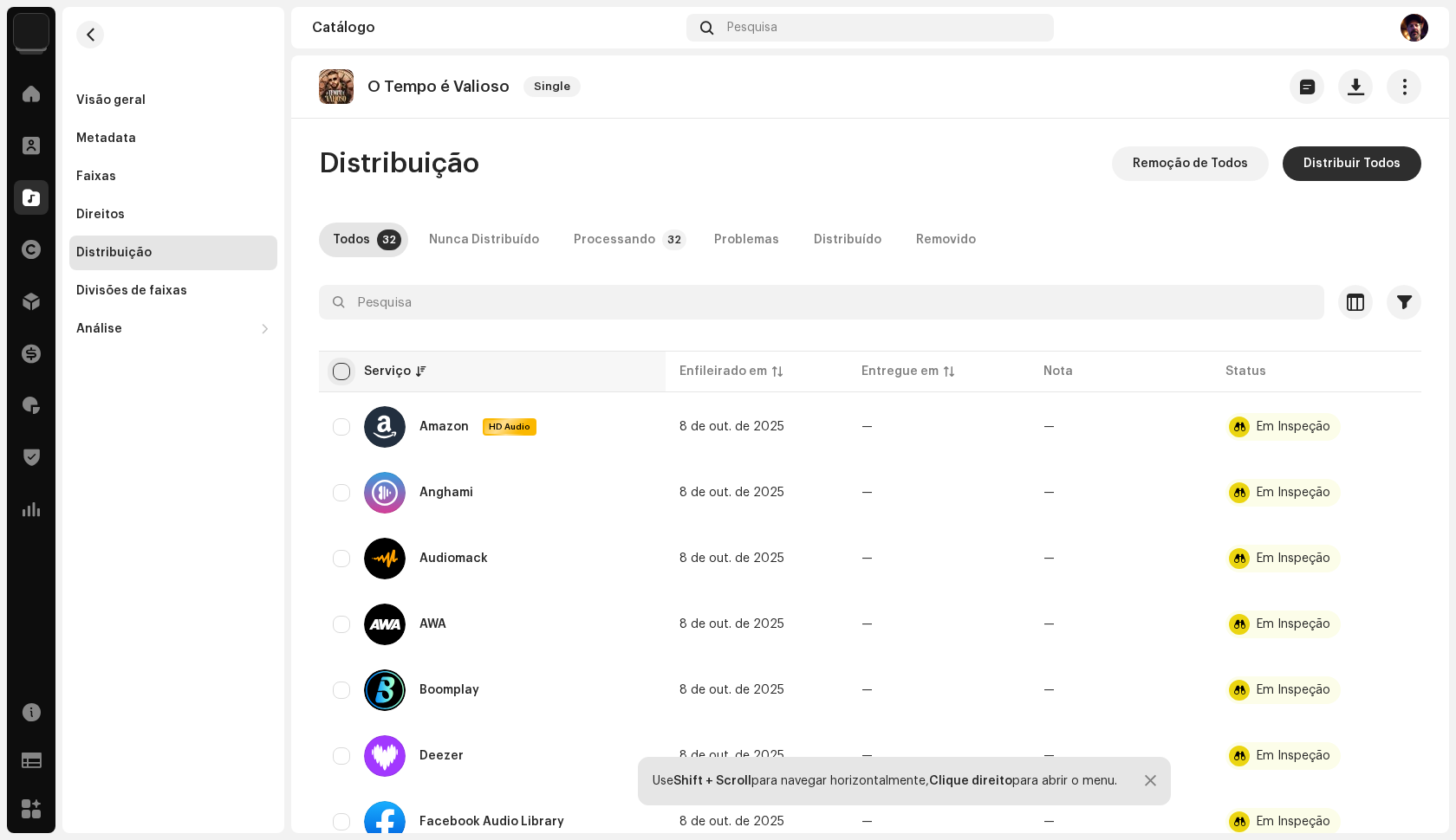
checkbox input "true"
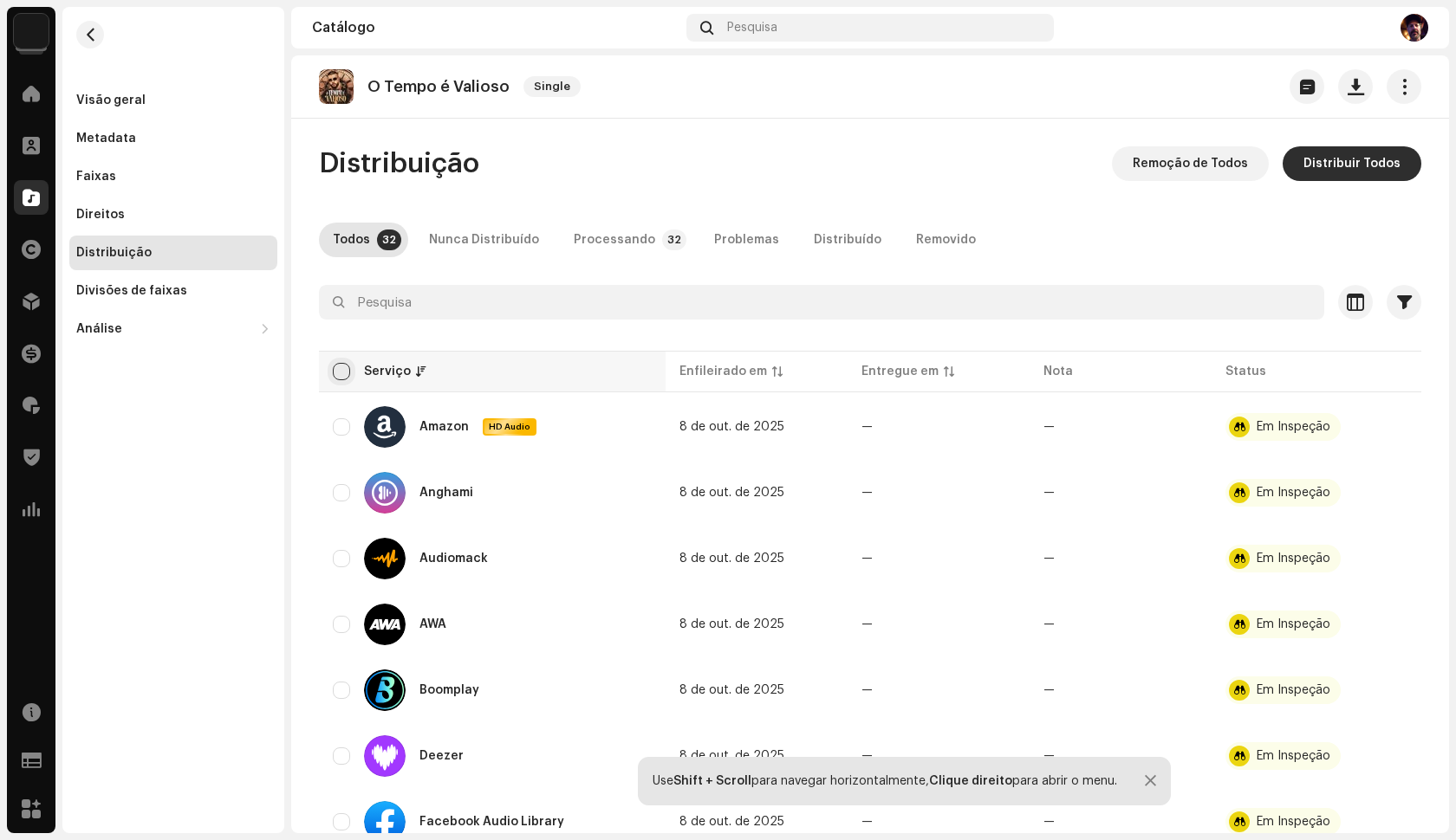
checkbox input "true"
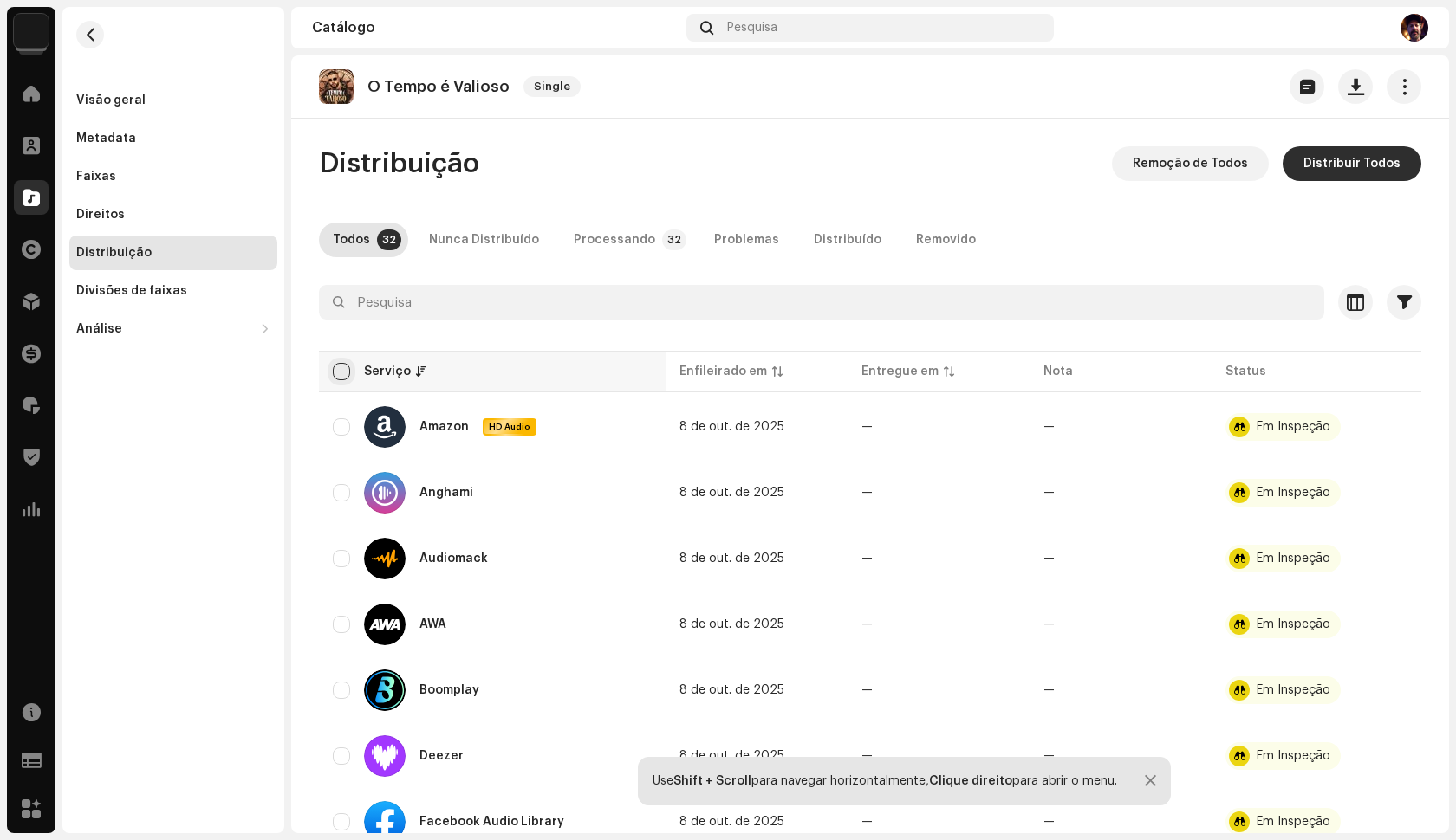
checkbox input "true"
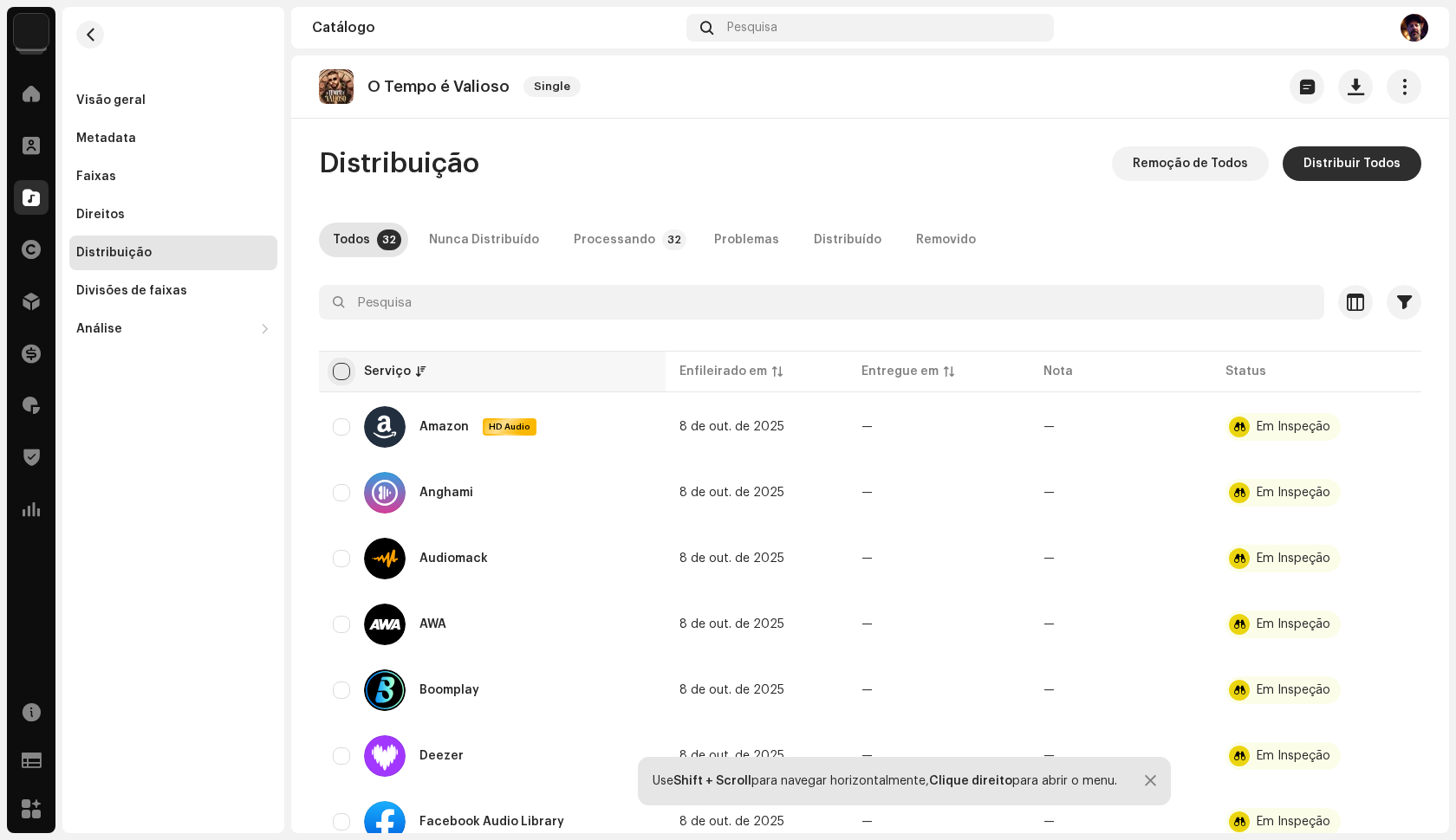
checkbox input "true"
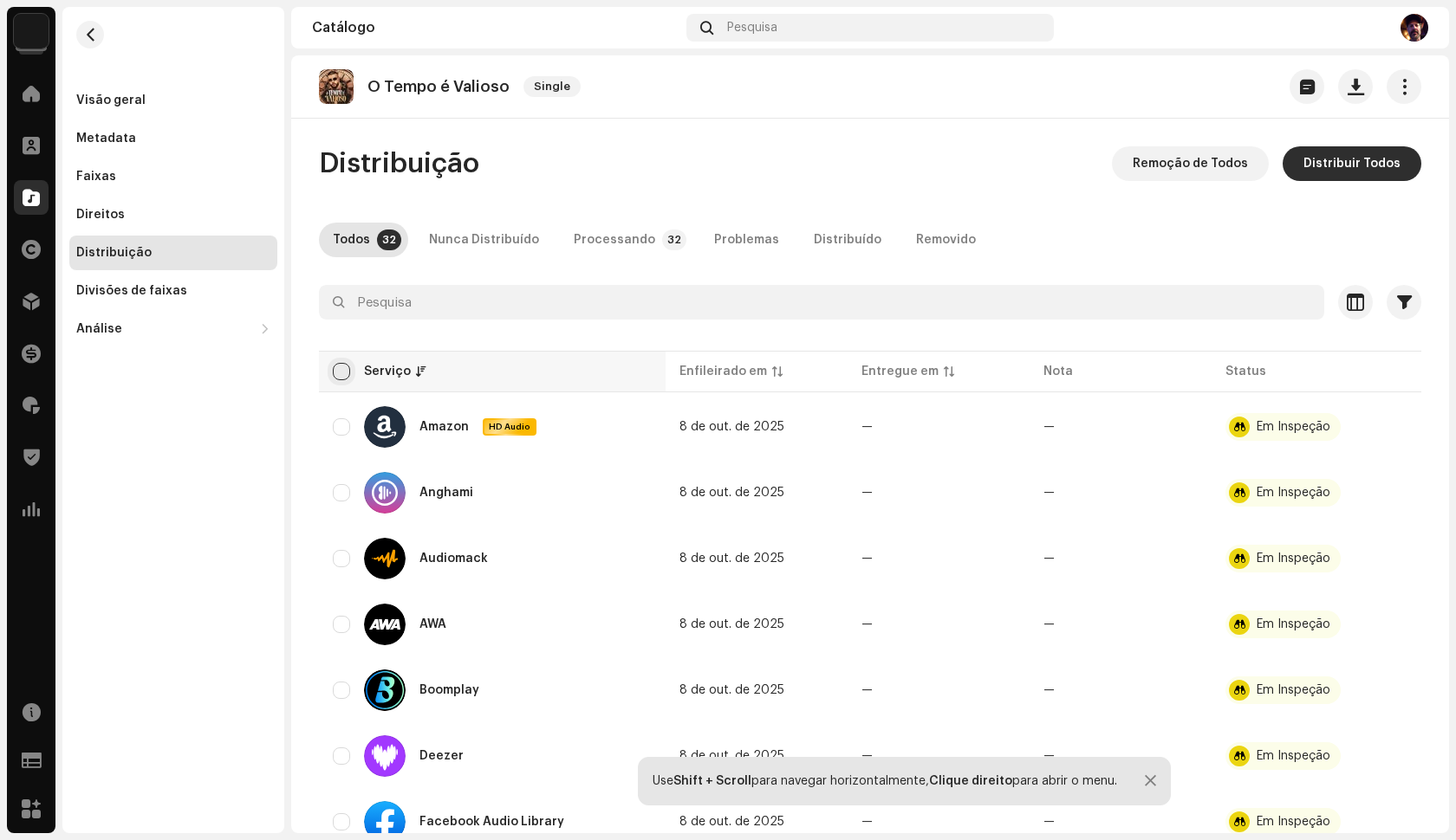
checkbox input "true"
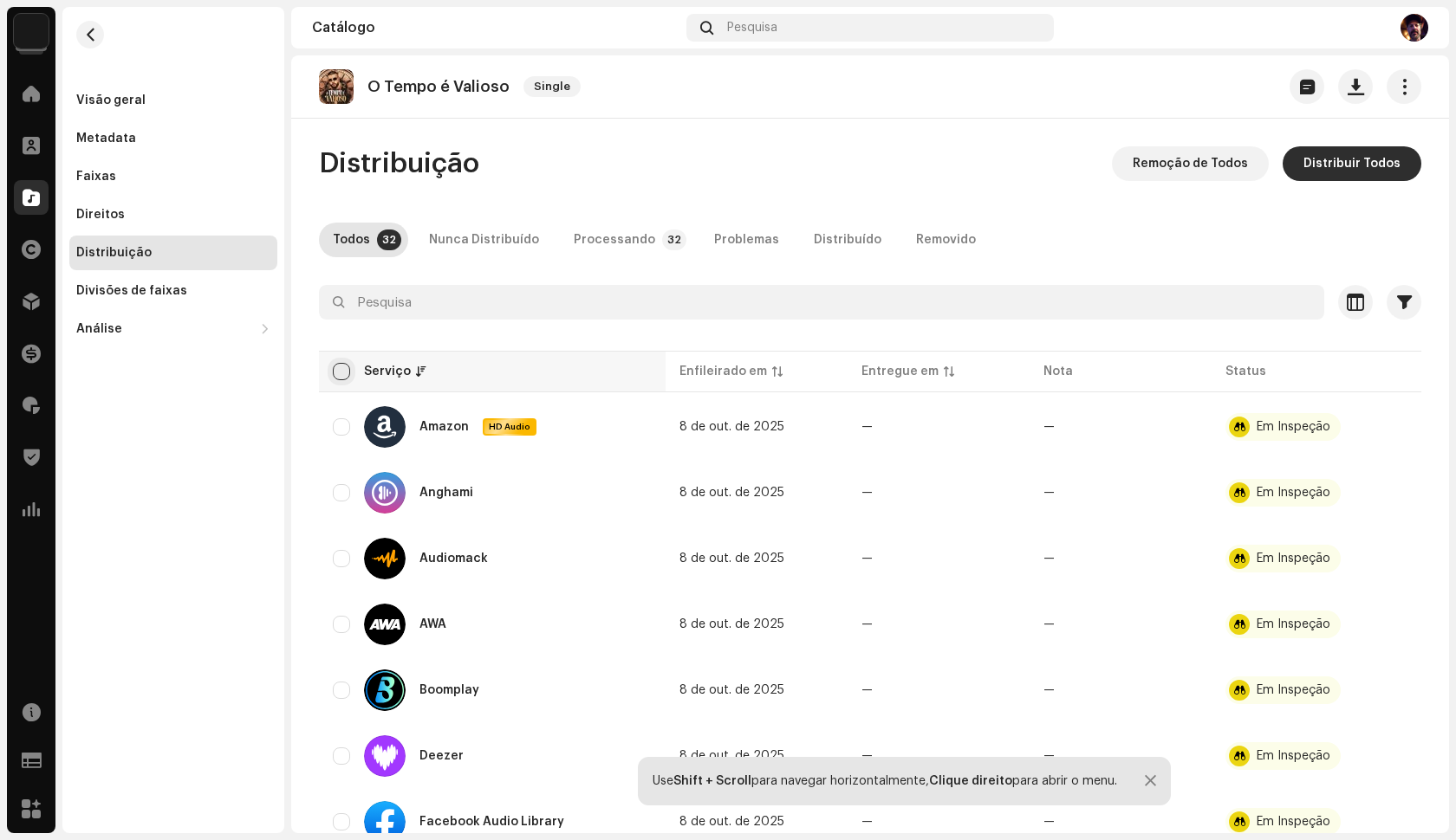
checkbox input "true"
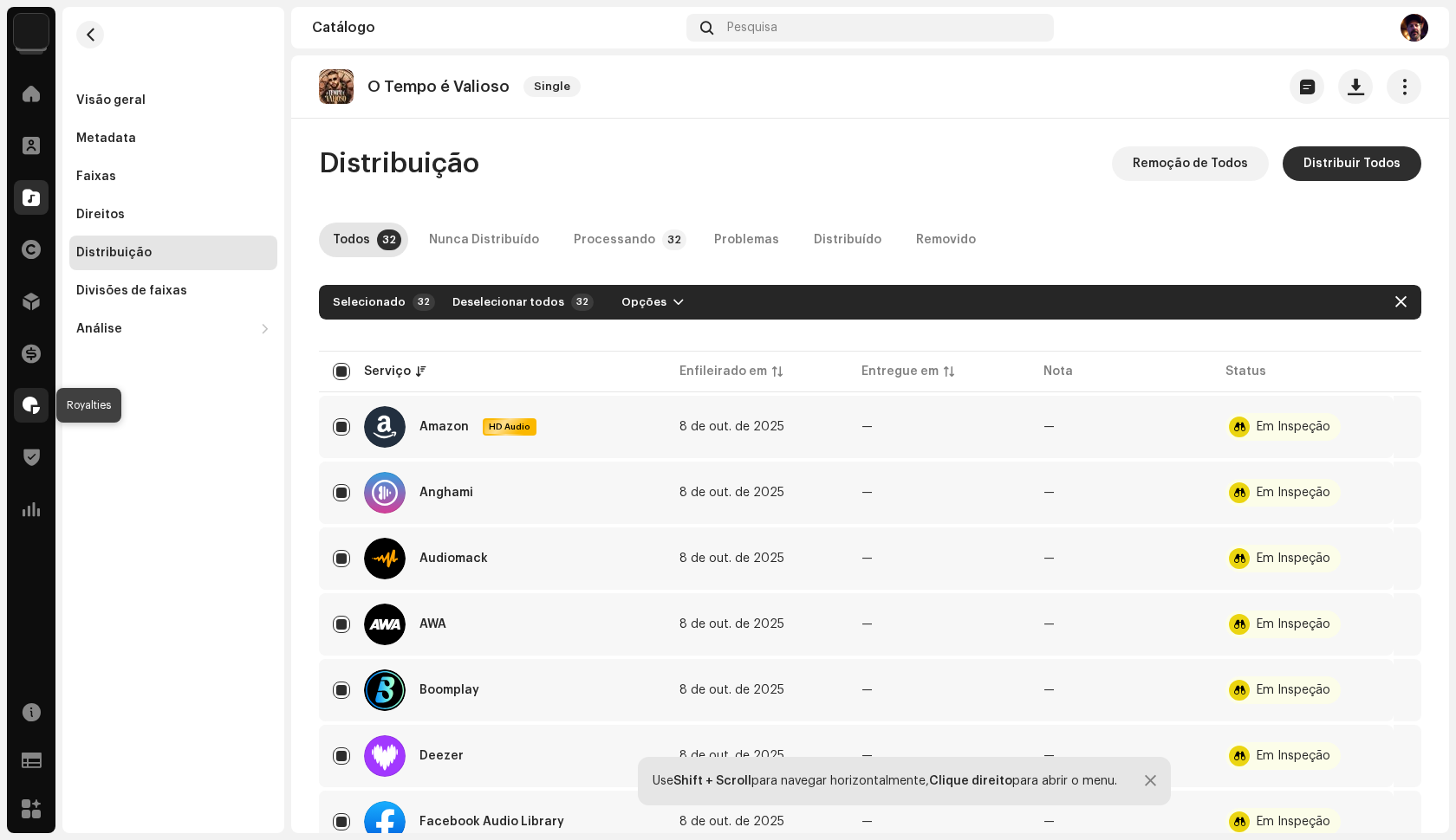
click at [39, 403] on span at bounding box center [31, 404] width 17 height 14
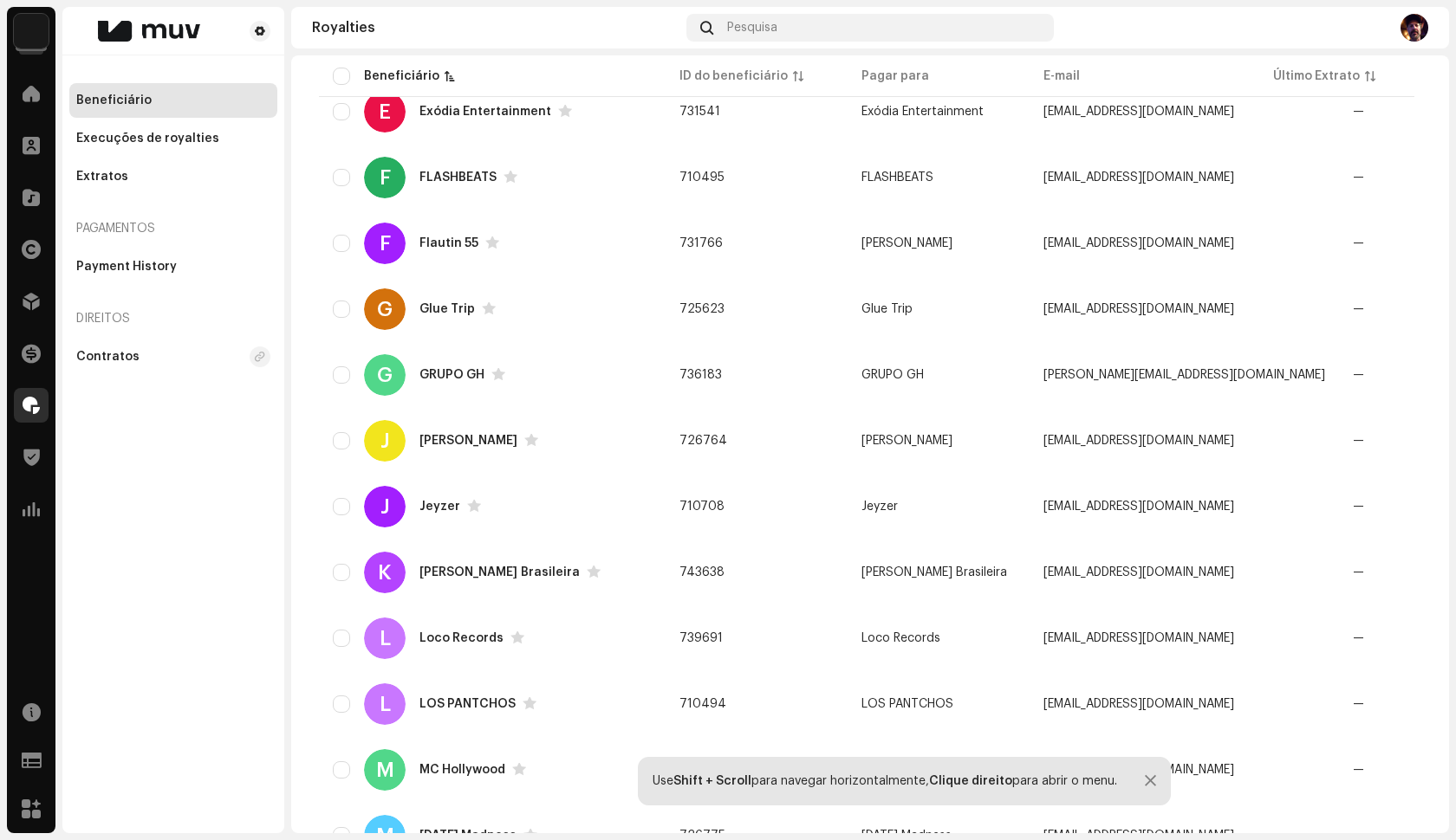
scroll to position [1132, 0]
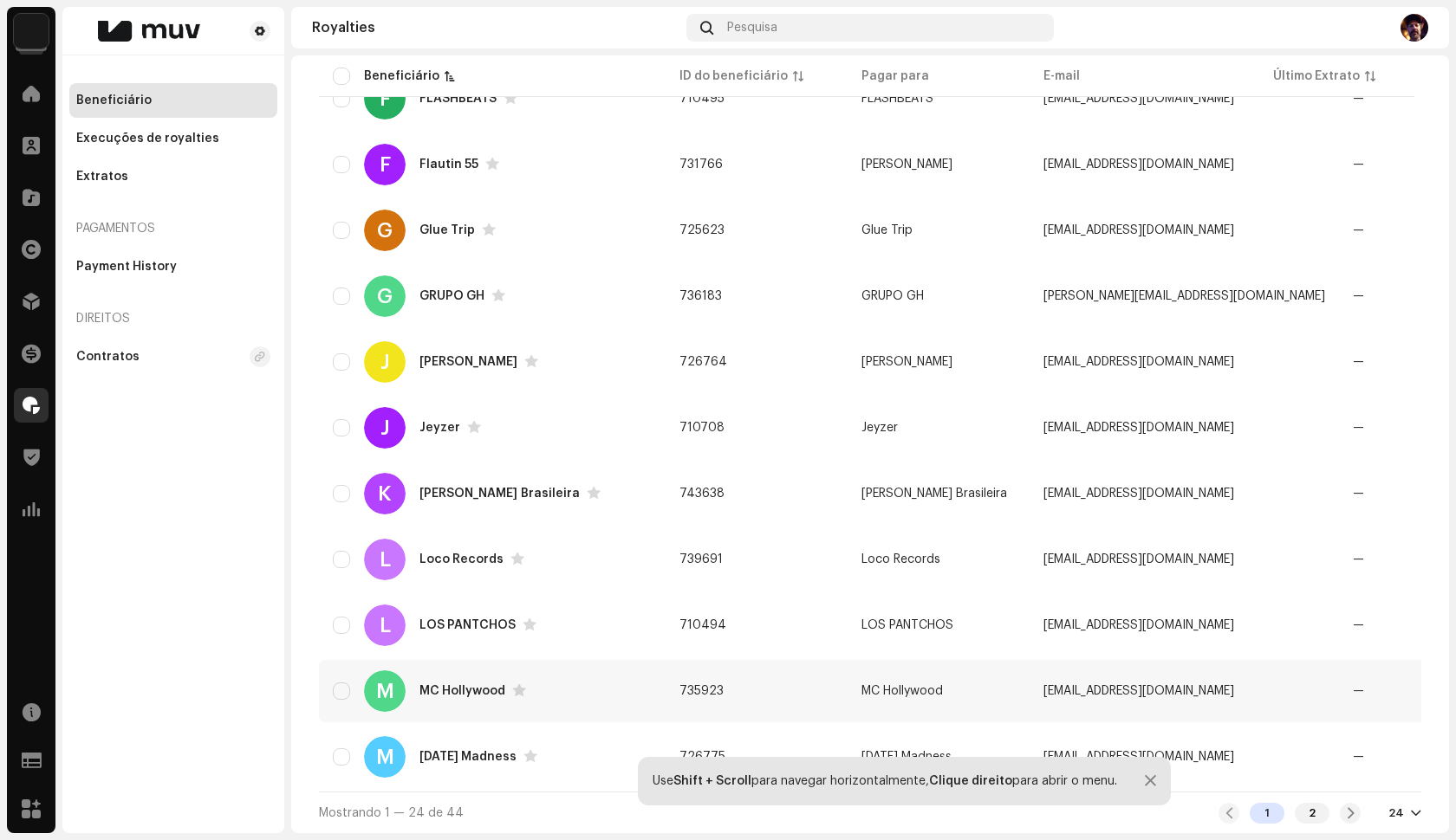
click at [1352, 686] on span "—" at bounding box center [1358, 691] width 11 height 12
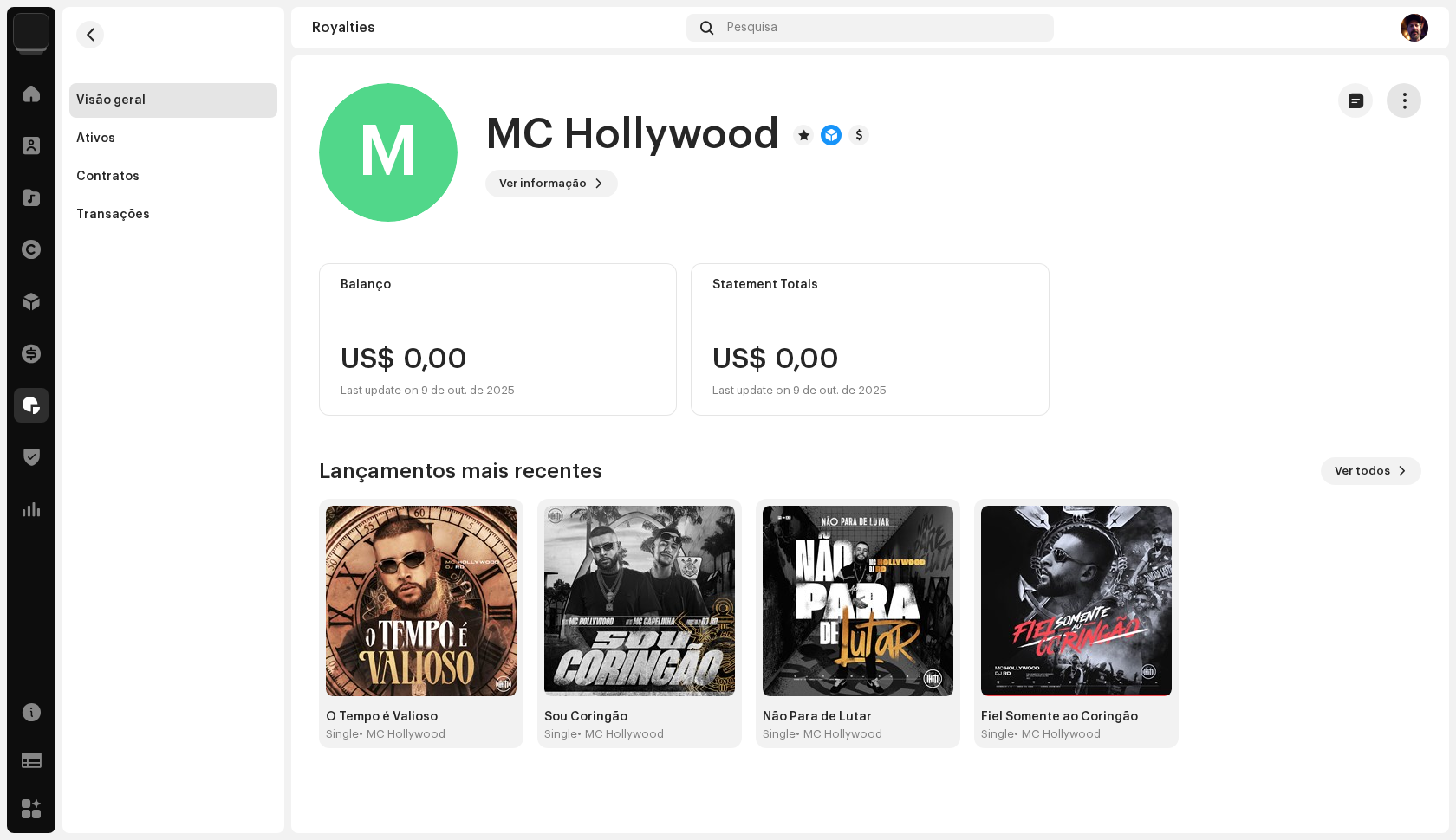
click at [1406, 102] on span "button" at bounding box center [1405, 100] width 17 height 14
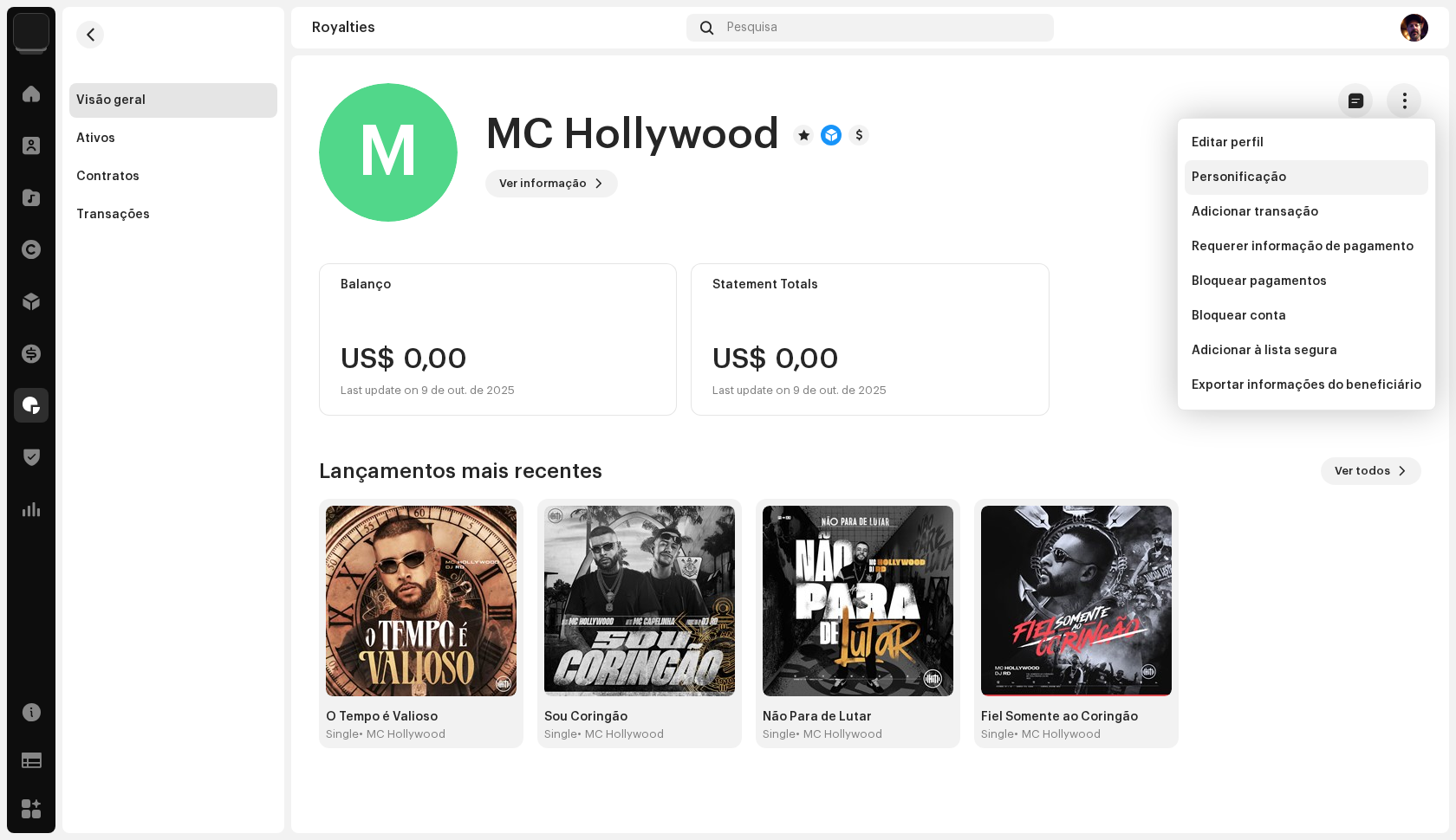
click at [1261, 178] on span "Personificação" at bounding box center [1239, 177] width 94 height 14
